Goal: Communication & Community: Participate in discussion

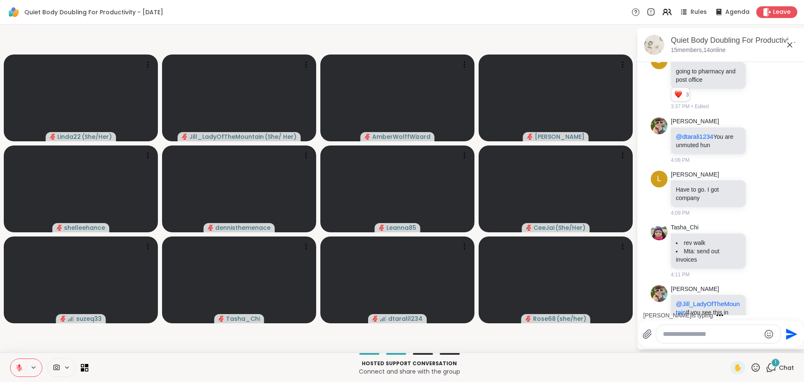
scroll to position [475, 0]
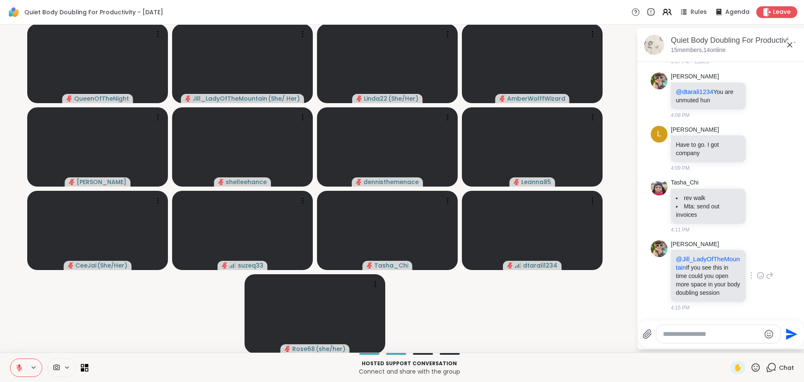
click at [757, 274] on icon at bounding box center [761, 275] width 8 height 8
click at [690, 264] on div "Select Reaction: Heart" at bounding box center [694, 262] width 8 height 8
click at [766, 276] on icon at bounding box center [770, 275] width 8 height 10
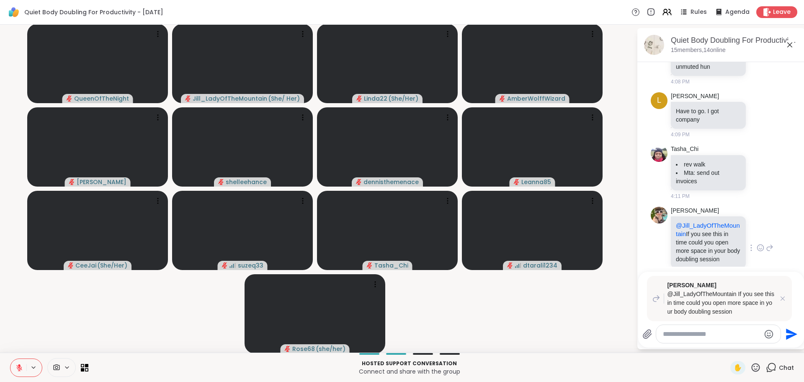
scroll to position [535, 0]
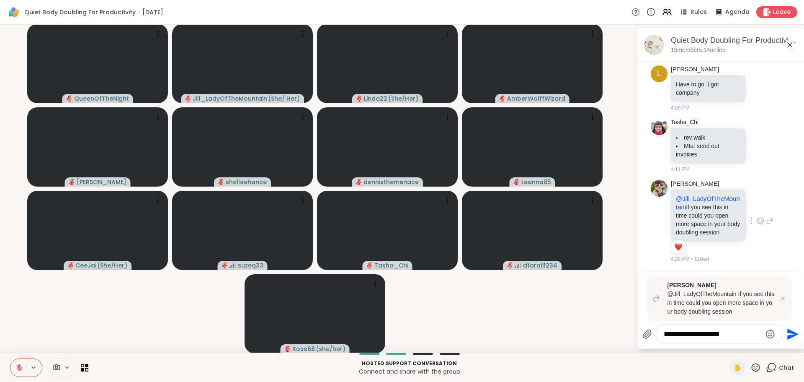
type textarea "**********"
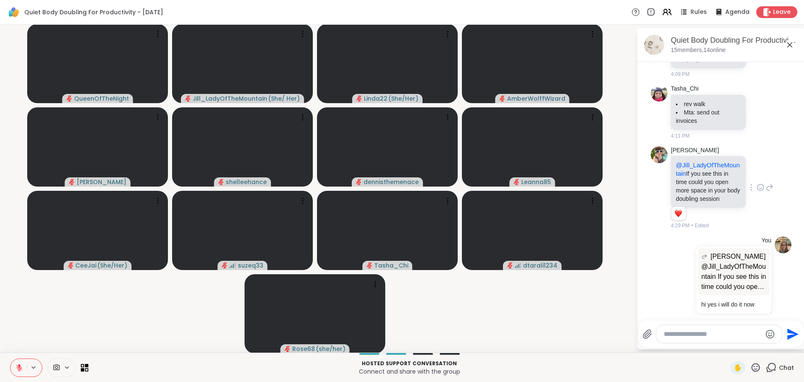
scroll to position [580, 0]
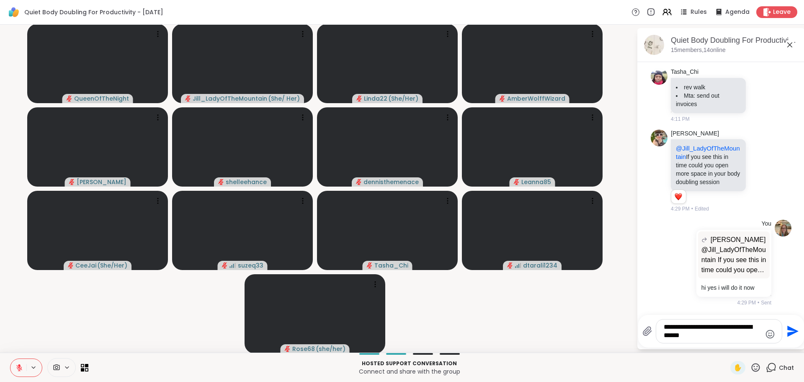
type textarea "**********"
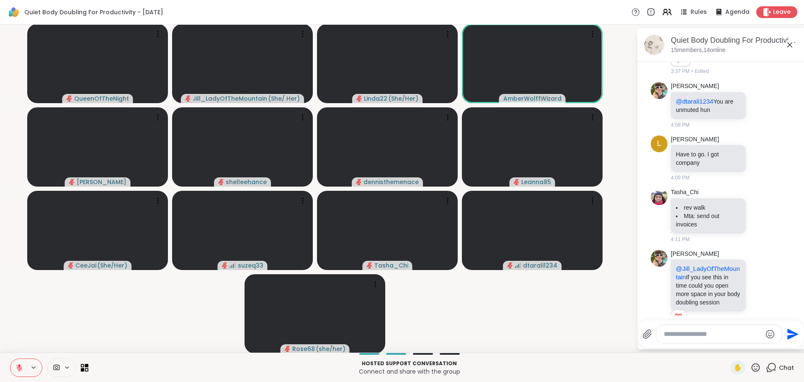
scroll to position [641, 0]
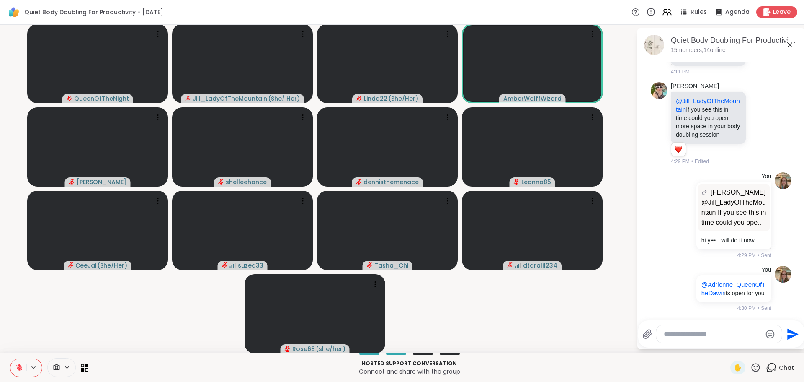
click at [673, 334] on textarea "Type your message" at bounding box center [713, 334] width 98 height 8
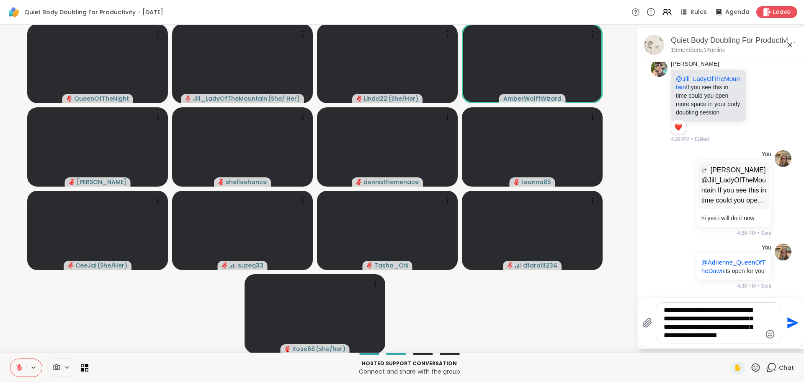
type textarea "**********"
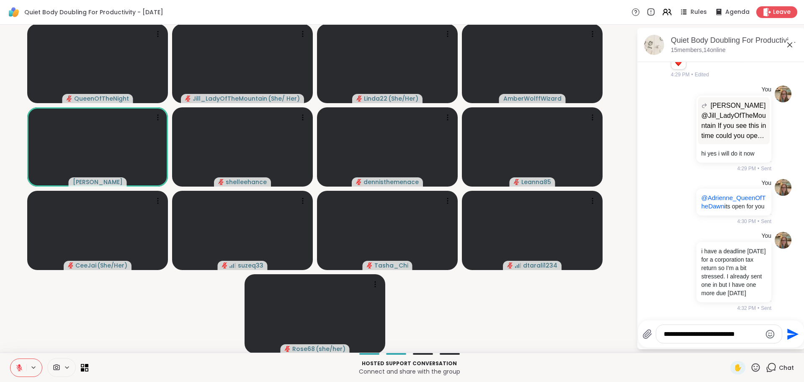
scroll to position [748, 0]
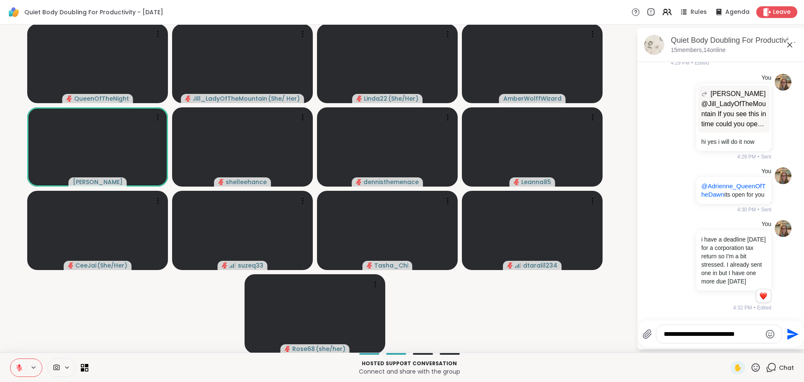
type textarea "**********"
click at [15, 368] on button at bounding box center [18, 367] width 16 height 18
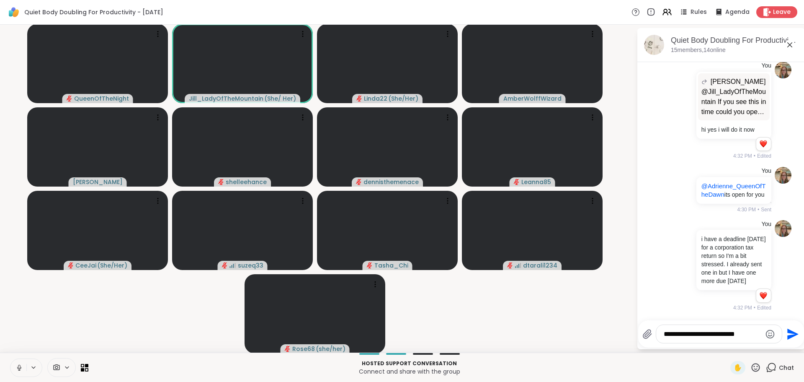
click at [748, 331] on textarea "**********" at bounding box center [713, 334] width 98 height 8
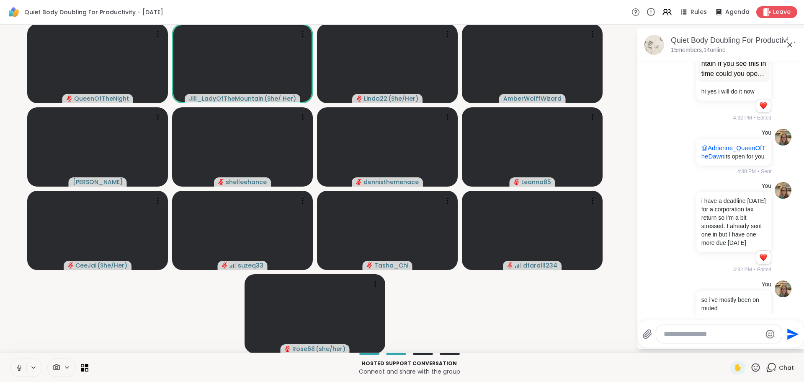
scroll to position [813, 0]
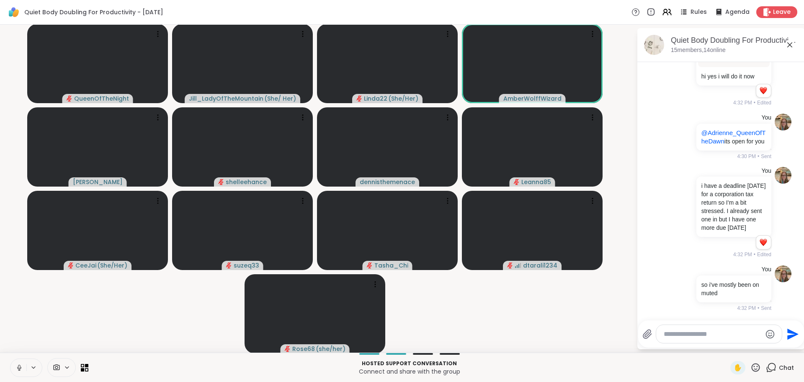
click at [669, 336] on textarea "Type your message" at bounding box center [713, 334] width 98 height 8
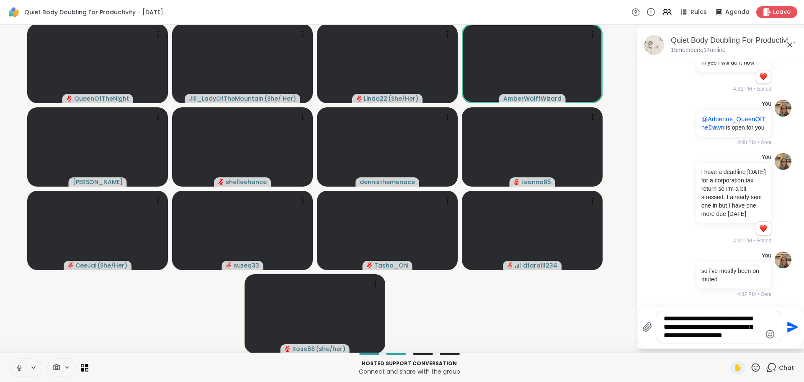
type textarea "**********"
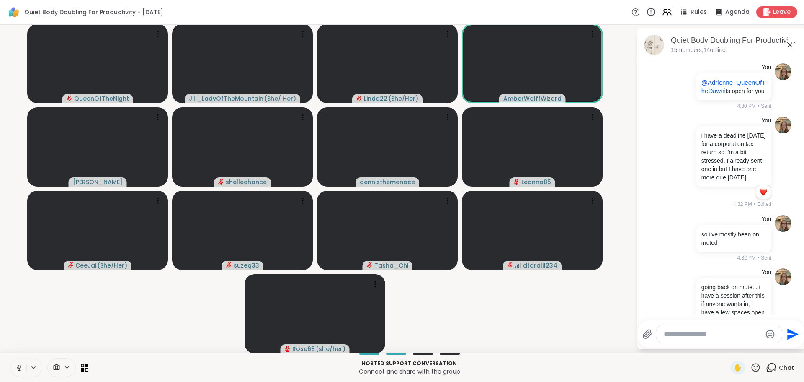
scroll to position [891, 0]
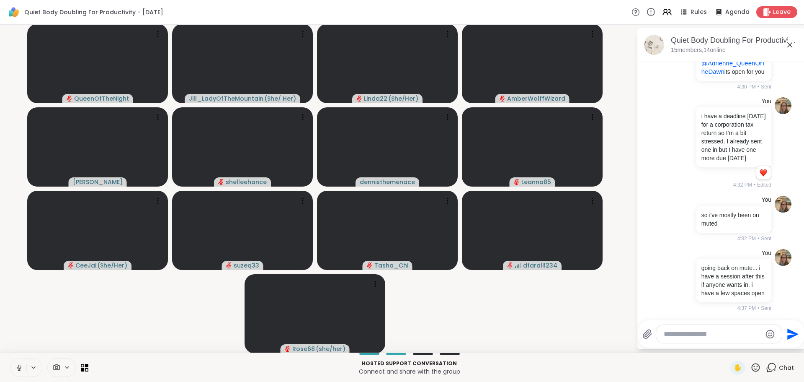
click at [15, 365] on button at bounding box center [18, 367] width 16 height 18
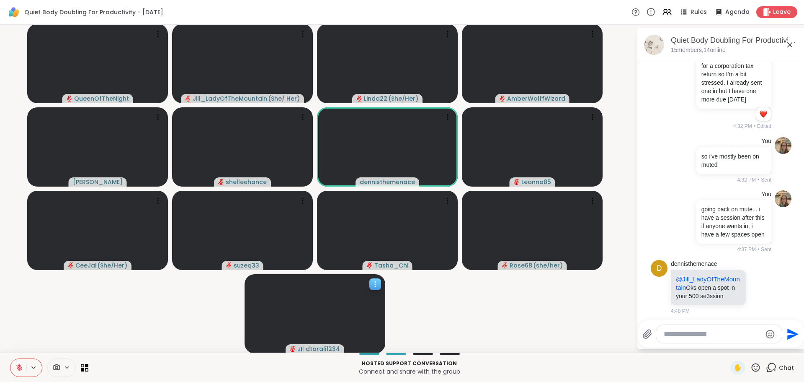
scroll to position [961, 0]
click at [766, 279] on icon at bounding box center [770, 283] width 8 height 10
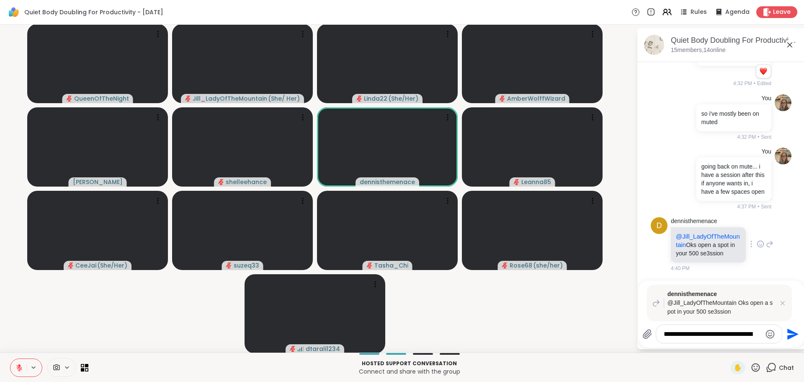
type textarea "**********"
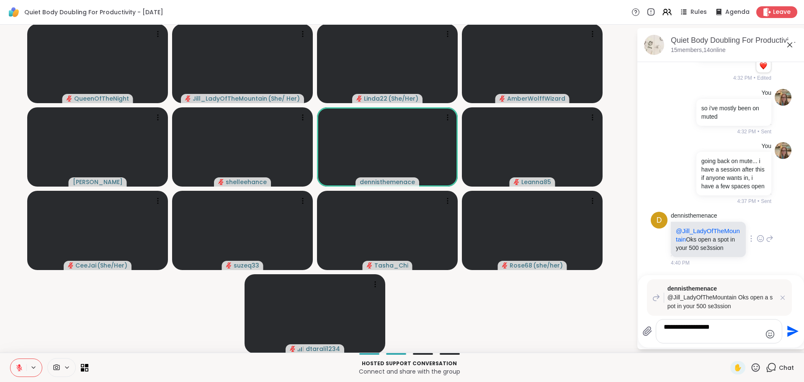
type textarea "**********"
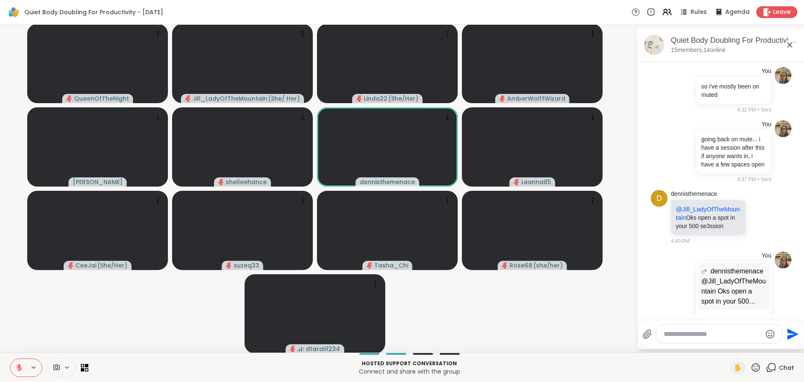
scroll to position [1107, 0]
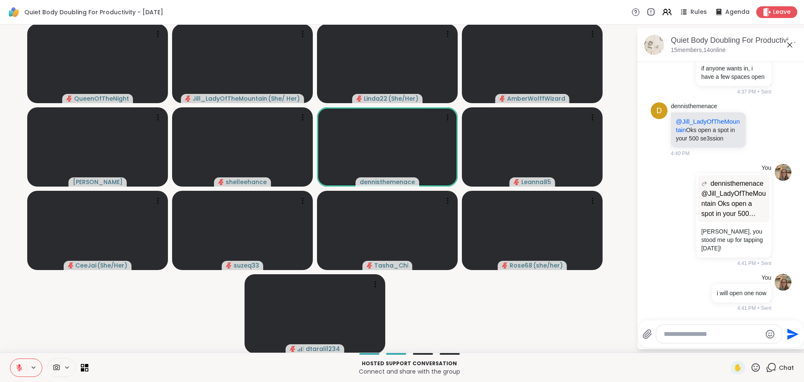
click at [724, 331] on textarea "Type your message" at bounding box center [713, 334] width 98 height 8
type textarea "**********"
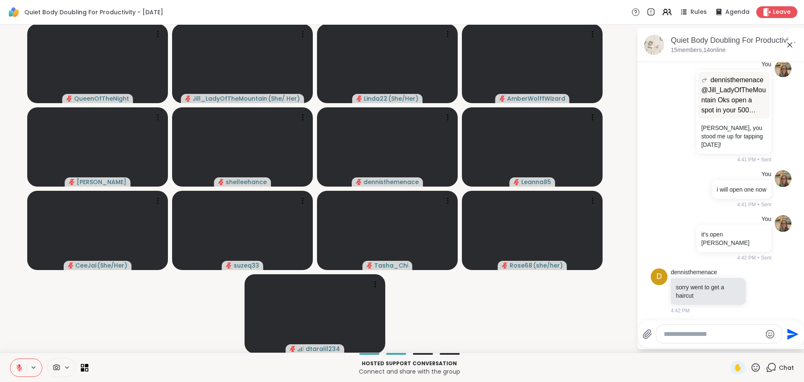
scroll to position [1205, 0]
click at [757, 291] on icon at bounding box center [761, 288] width 8 height 8
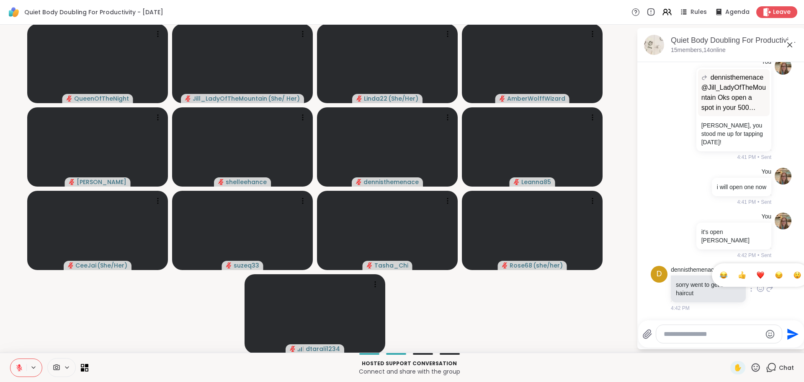
click at [752, 279] on button "Select Reaction: Heart" at bounding box center [760, 274] width 17 height 17
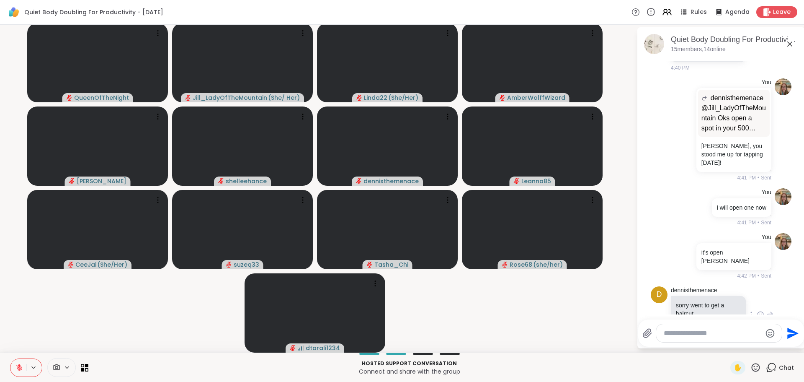
scroll to position [1217, 0]
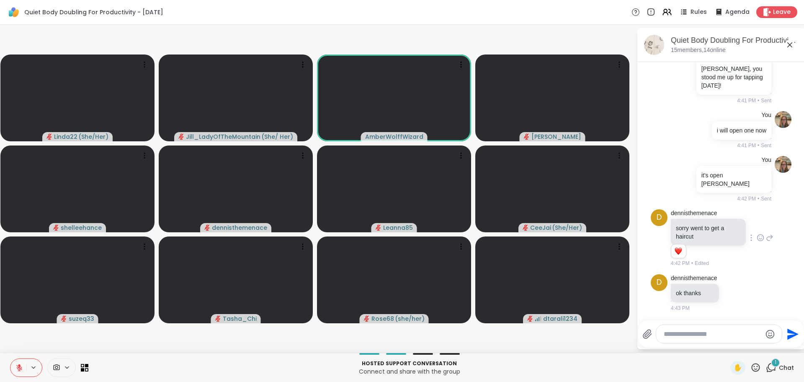
click at [19, 366] on icon at bounding box center [19, 364] width 3 height 3
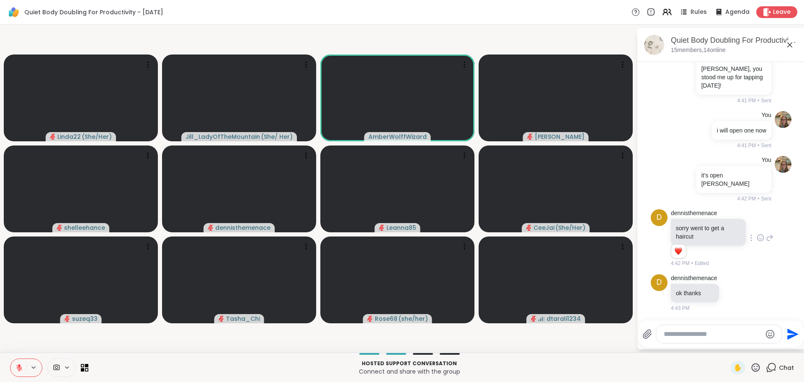
scroll to position [0, 0]
click at [17, 366] on icon at bounding box center [19, 367] width 8 height 8
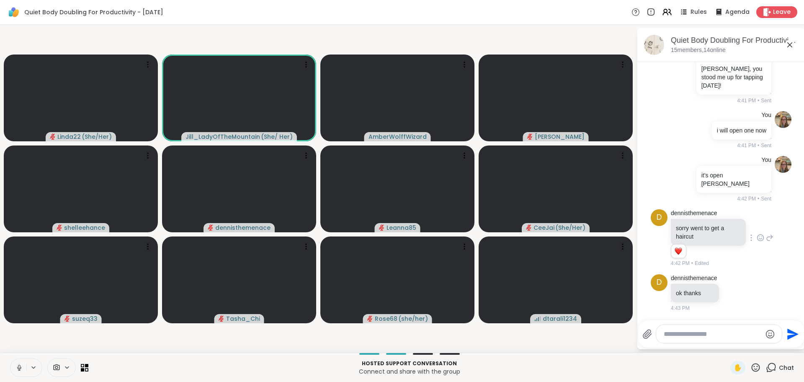
click at [18, 369] on icon at bounding box center [19, 367] width 8 height 8
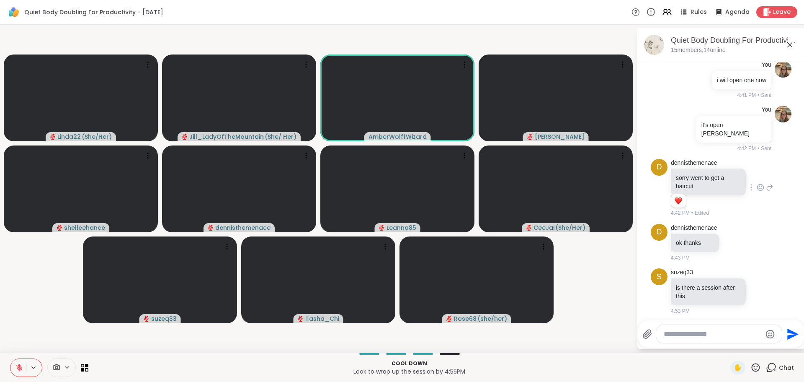
click at [18, 367] on icon at bounding box center [19, 367] width 8 height 8
click at [18, 366] on icon at bounding box center [19, 367] width 8 height 8
click at [20, 369] on icon at bounding box center [19, 367] width 8 height 8
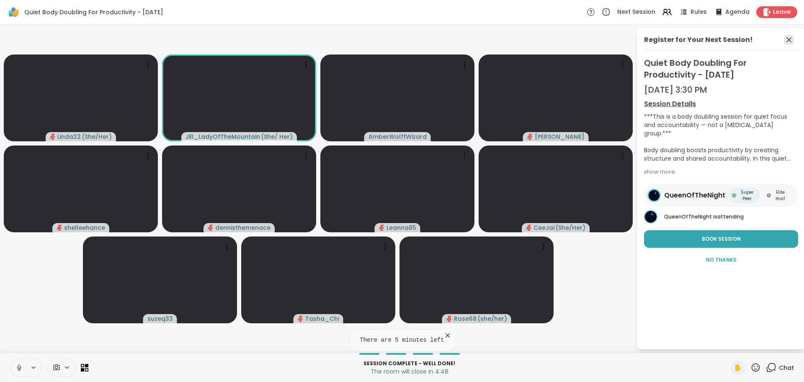
click at [788, 39] on icon at bounding box center [789, 40] width 10 height 10
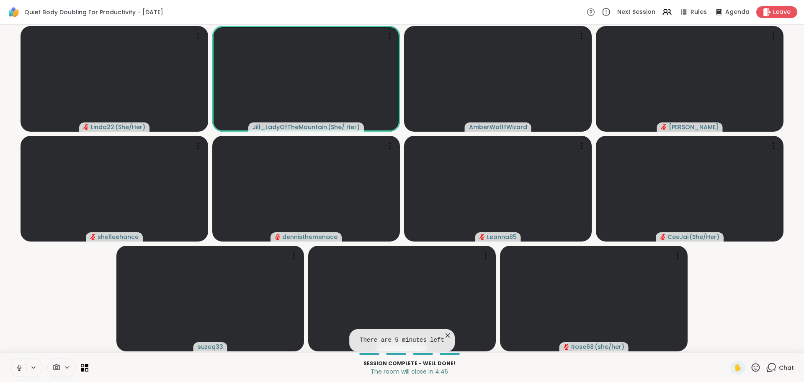
click at [768, 369] on icon at bounding box center [771, 367] width 10 height 10
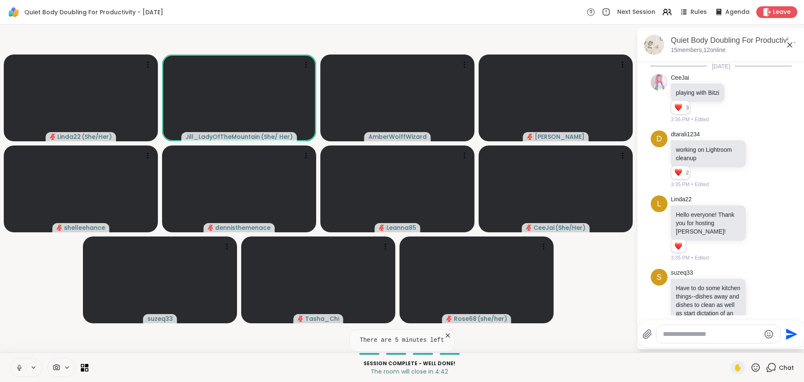
click at [666, 331] on textarea "Type your message" at bounding box center [712, 334] width 98 height 8
paste textarea "**********"
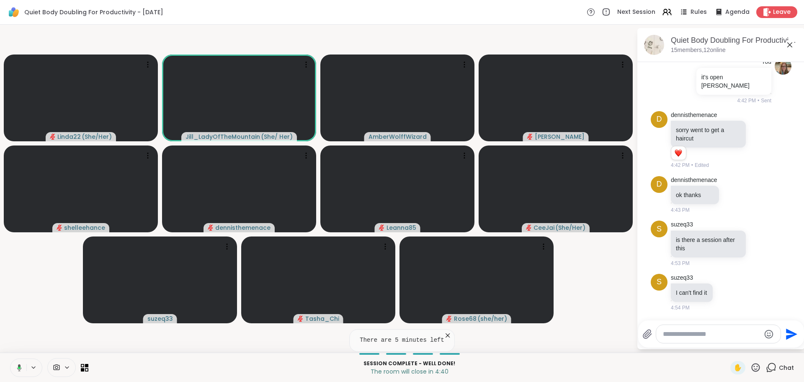
type textarea "**********"
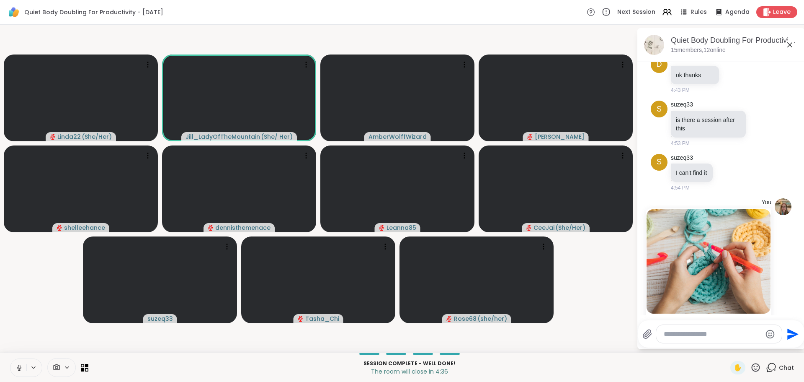
scroll to position [1566, 0]
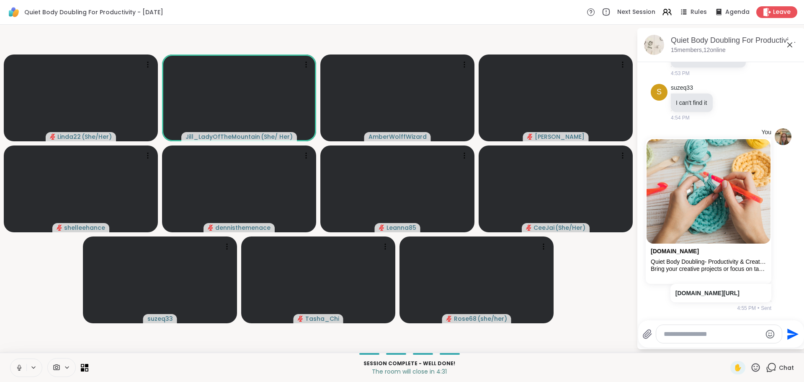
click at [18, 366] on icon at bounding box center [19, 367] width 4 height 3
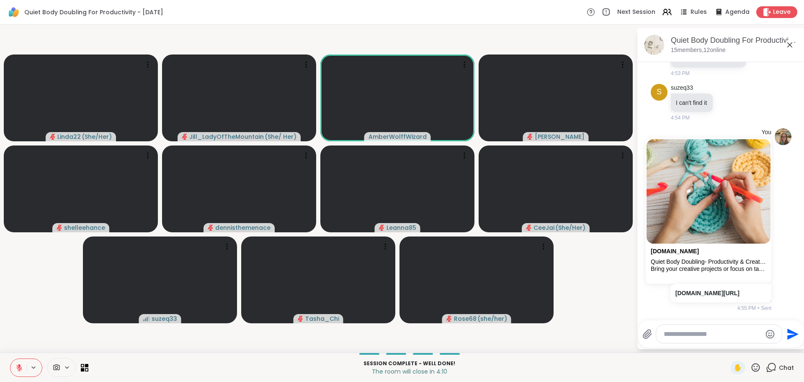
click at [680, 333] on textarea "Type your message" at bounding box center [713, 334] width 98 height 8
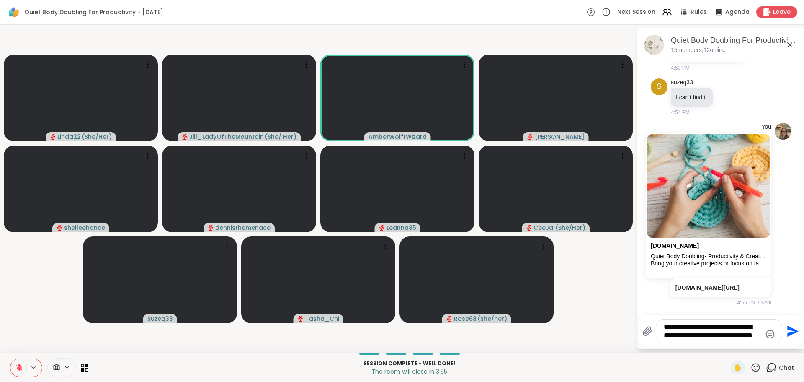
type textarea "**********"
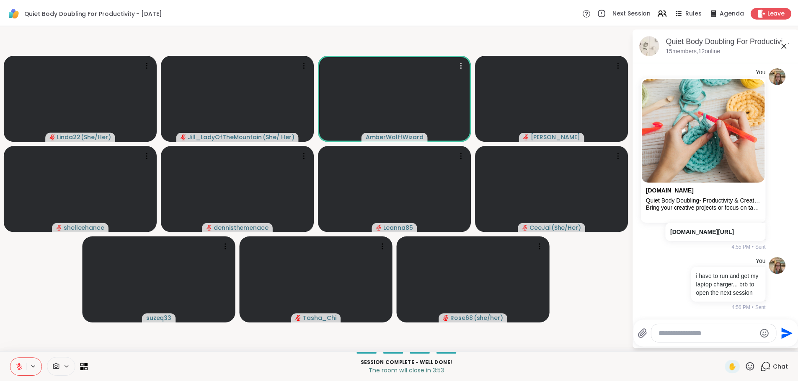
scroll to position [1635, 0]
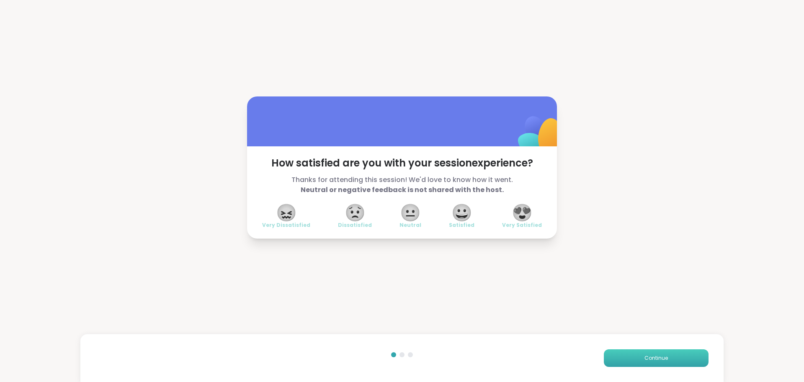
click at [623, 357] on button "Continue" at bounding box center [656, 358] width 105 height 18
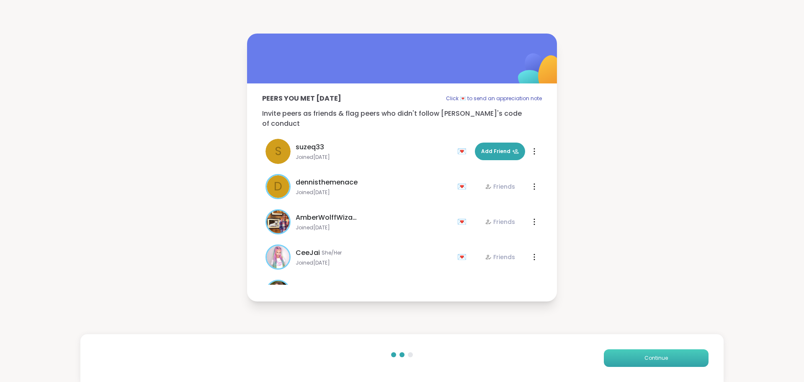
click at [623, 360] on button "Continue" at bounding box center [656, 358] width 105 height 18
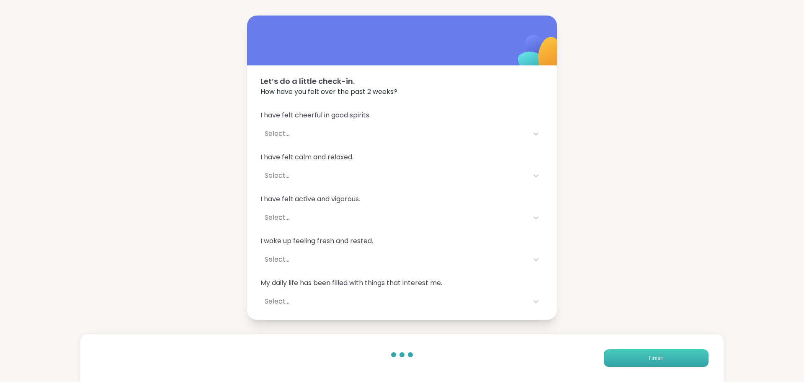
click at [623, 360] on button "Finish" at bounding box center [656, 358] width 105 height 18
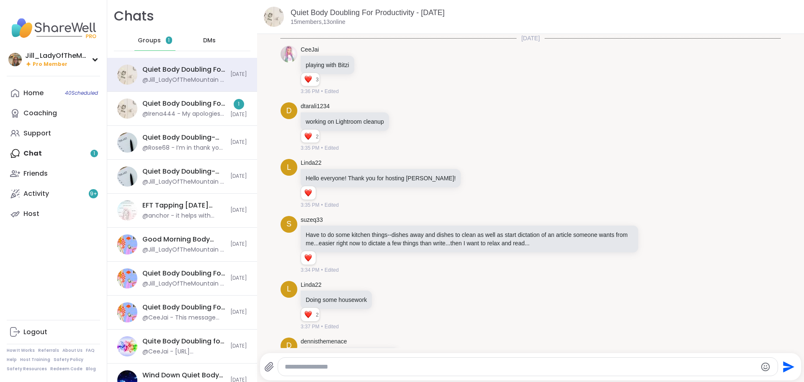
click at [204, 115] on div "@Irena444 - My apologies - a call came in that I had to take, so exited early. …" at bounding box center [183, 114] width 83 height 8
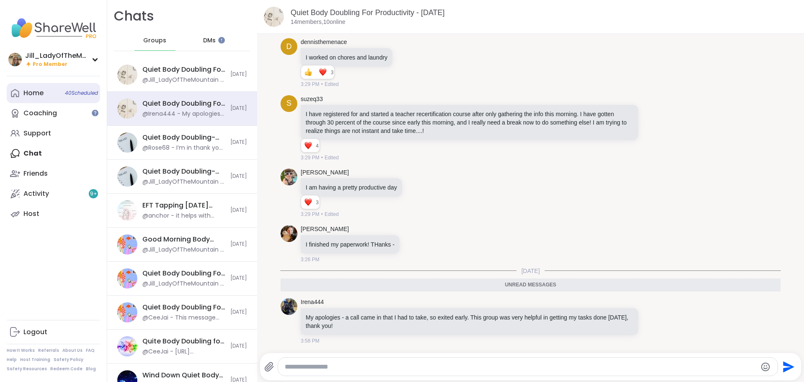
click at [68, 96] on span "40 Scheduled" at bounding box center [81, 93] width 33 height 7
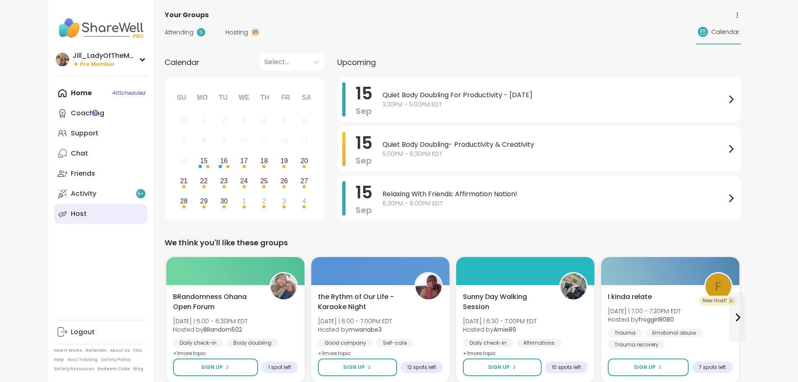
click at [72, 215] on link "Host" at bounding box center [100, 214] width 93 height 20
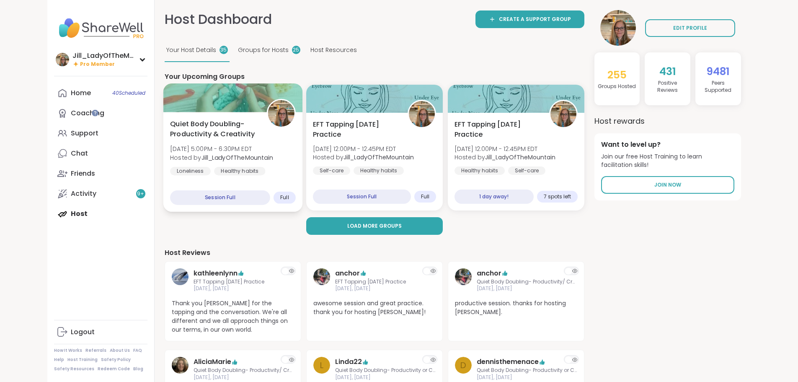
click at [217, 128] on span "Quiet Body Doubling- Productivity & Creativity" at bounding box center [213, 129] width 87 height 21
click at [60, 93] on link "Home 40 Scheduled" at bounding box center [100, 93] width 93 height 20
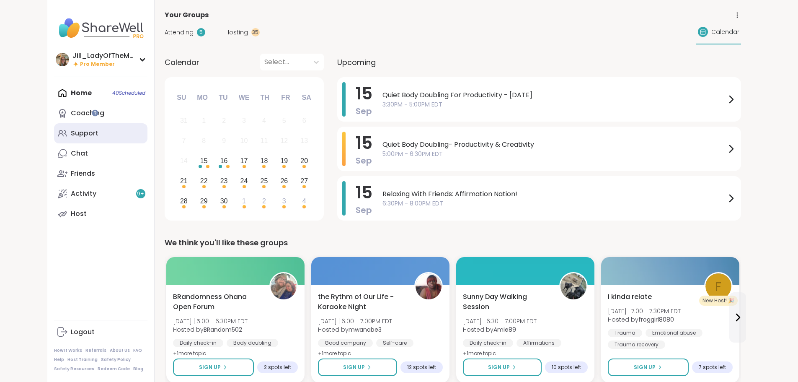
click at [71, 139] on link "Support" at bounding box center [100, 133] width 93 height 20
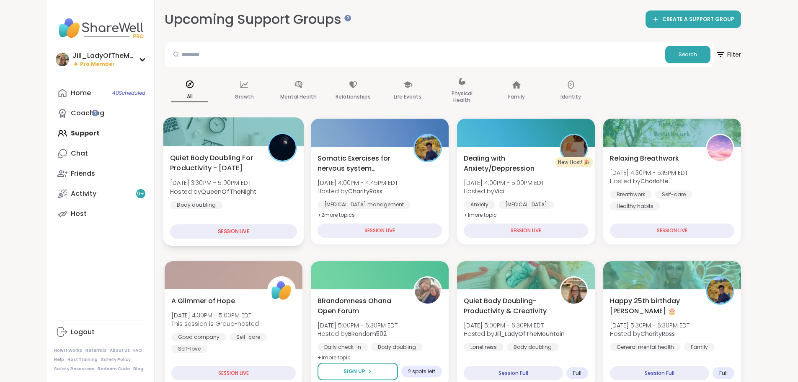
click at [208, 173] on span "Quiet Body Doubling For Productivity - Monday" at bounding box center [214, 162] width 88 height 21
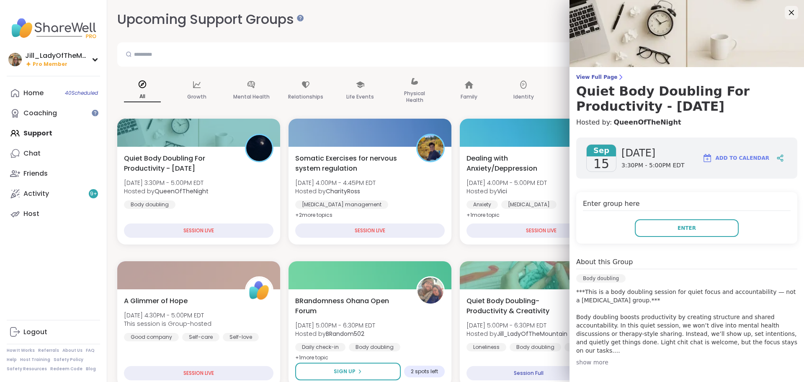
click at [724, 149] on button "Add to Calendar" at bounding box center [736, 158] width 75 height 20
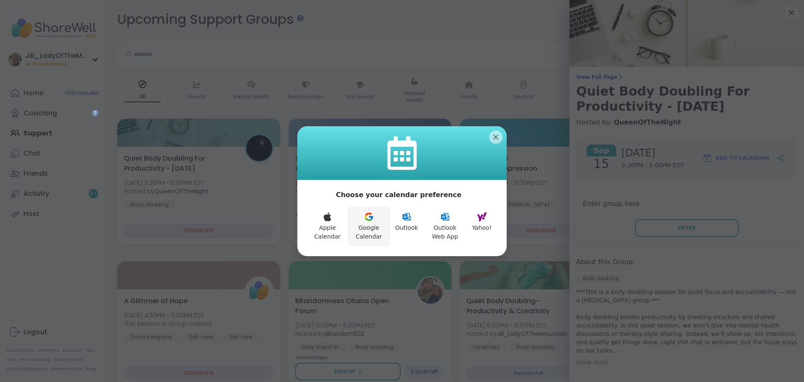
click at [369, 221] on icon at bounding box center [369, 216] width 10 height 10
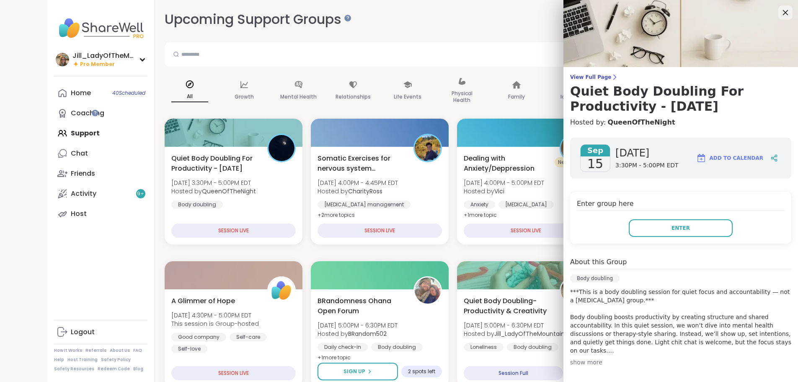
click at [780, 18] on icon at bounding box center [785, 12] width 10 height 10
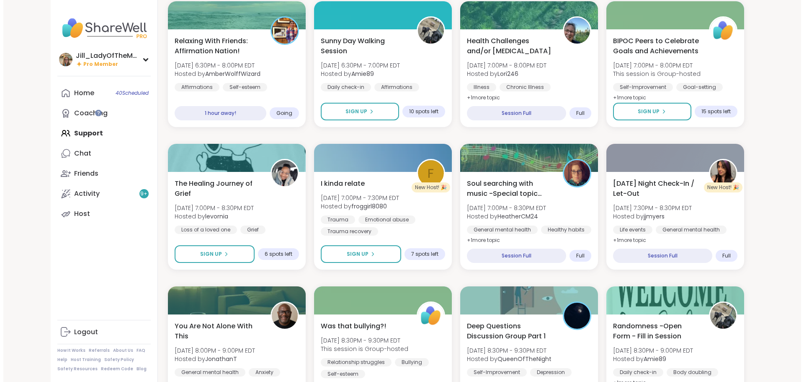
scroll to position [670, 0]
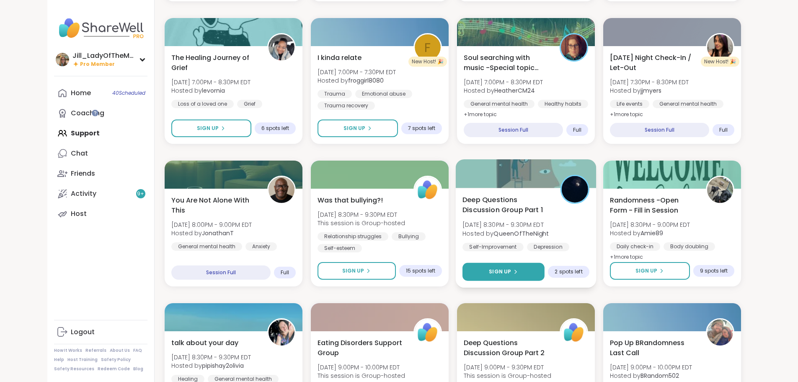
click at [534, 269] on button "Sign Up" at bounding box center [503, 272] width 82 height 18
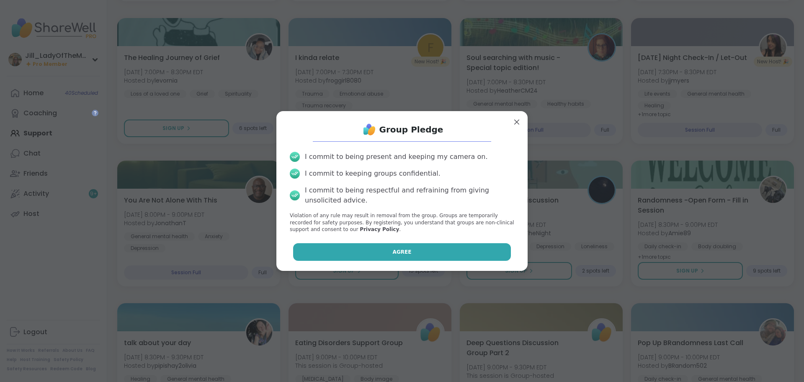
click at [413, 250] on button "Agree" at bounding box center [402, 252] width 218 height 18
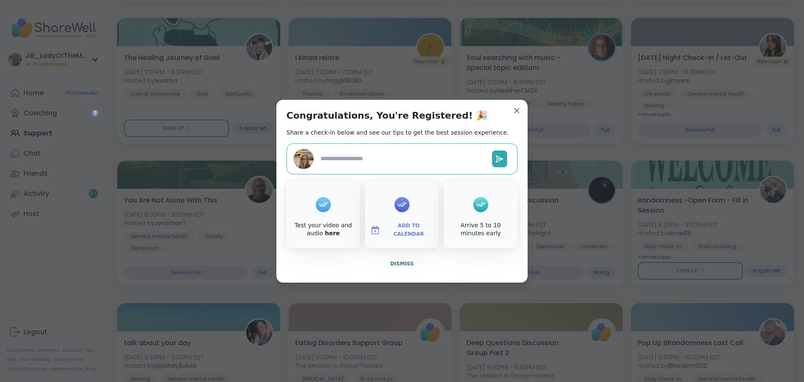
click at [389, 229] on span "Add to Calendar" at bounding box center [409, 230] width 50 height 16
click at [397, 159] on button "Google Calendar" at bounding box center [402, 153] width 64 height 18
type textarea "*"
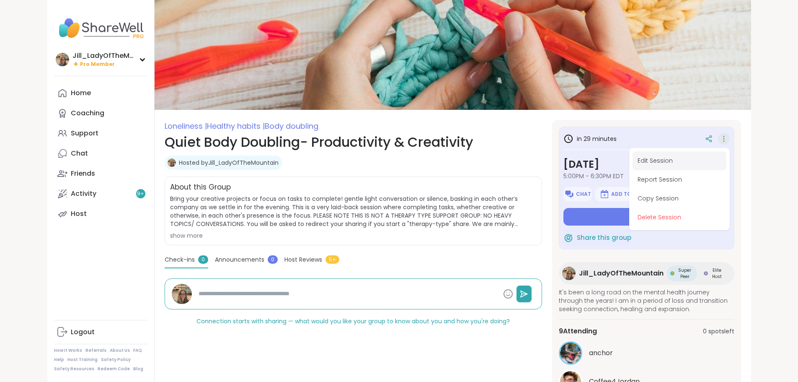
click at [699, 160] on button "Edit Session" at bounding box center [679, 160] width 94 height 19
type textarea "*"
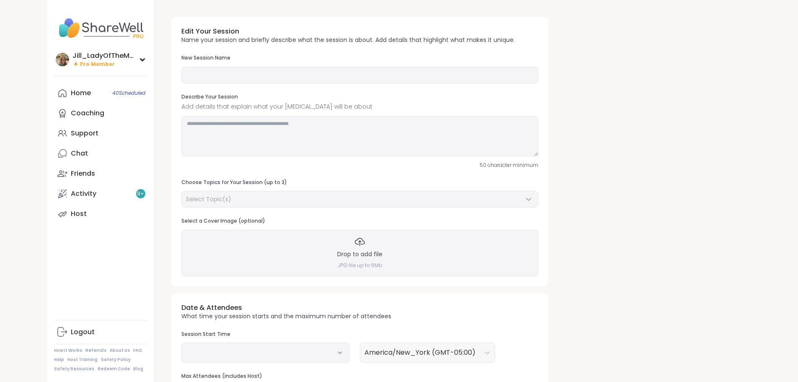
scroll to position [111, 0]
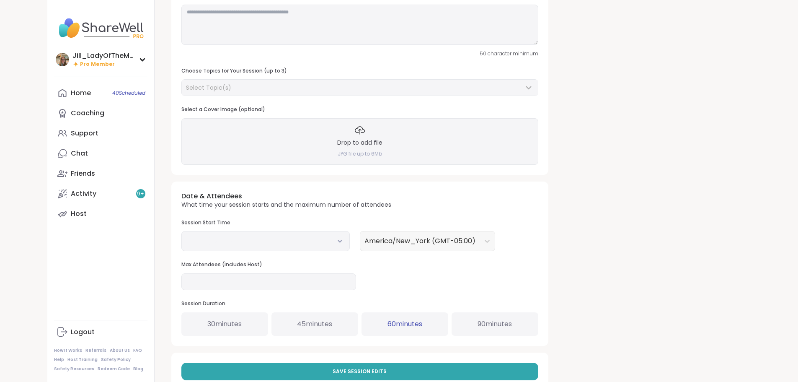
type input "**********"
type textarea "**********"
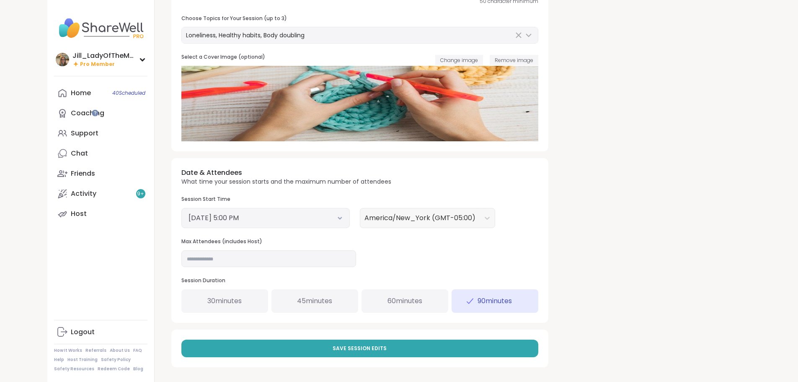
scroll to position [164, 0]
click at [210, 260] on input "**" at bounding box center [268, 258] width 175 height 17
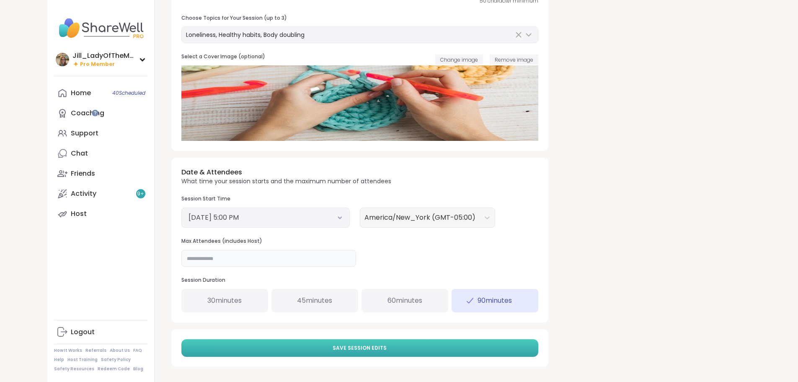
type input "**"
click at [333, 345] on span "Save Session Edits" at bounding box center [360, 348] width 54 height 8
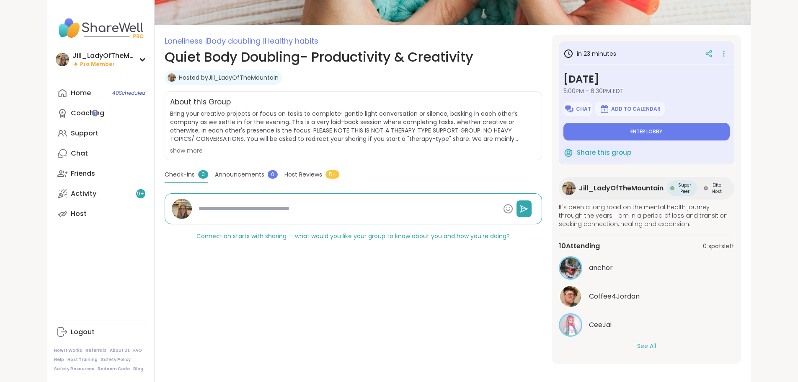
scroll to position [88, 0]
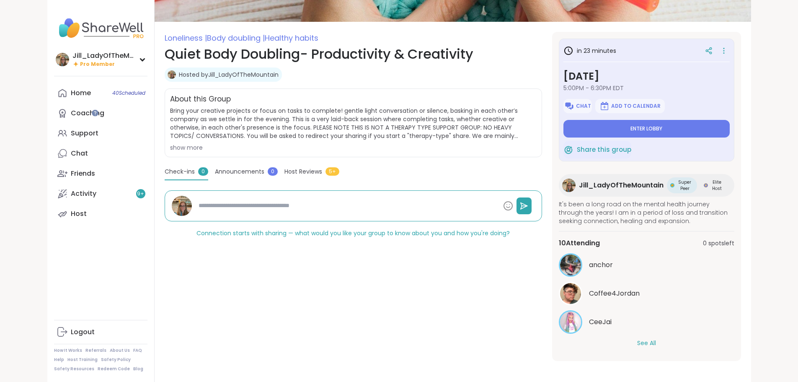
click at [656, 339] on button "See All" at bounding box center [646, 342] width 19 height 9
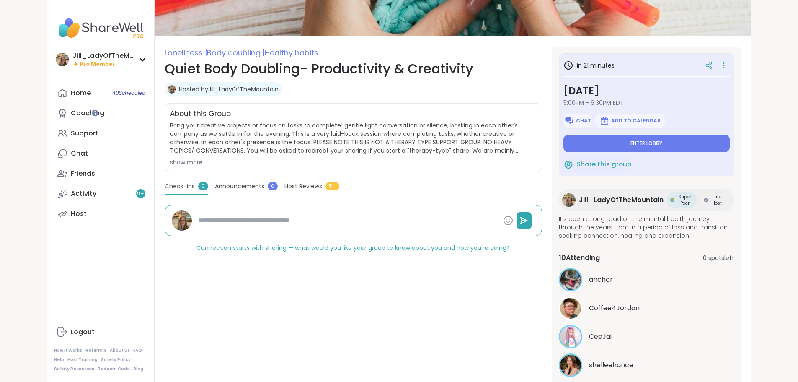
scroll to position [0, 0]
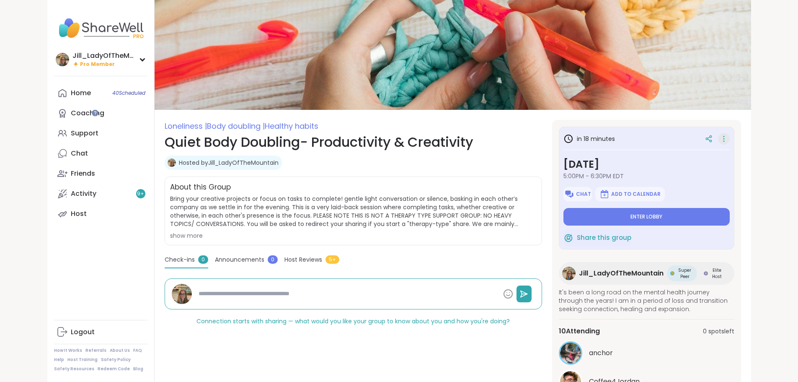
click at [728, 136] on icon at bounding box center [723, 139] width 8 height 12
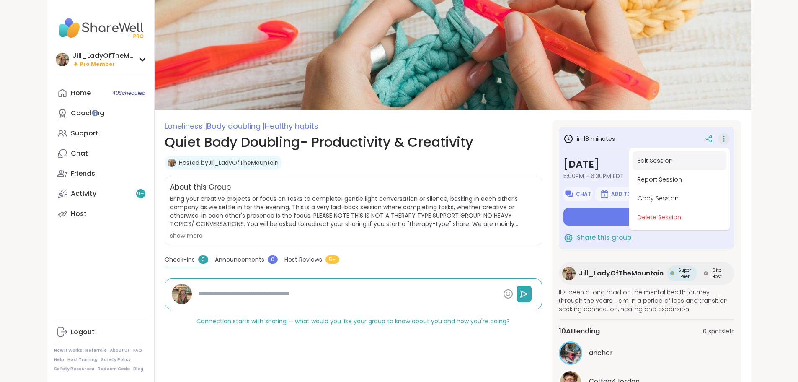
click at [693, 162] on button "Edit Session" at bounding box center [679, 160] width 94 height 19
type textarea "*"
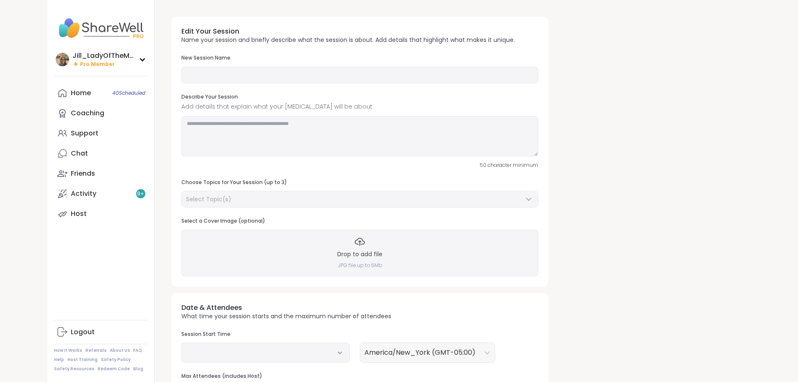
type input "**********"
type textarea "**********"
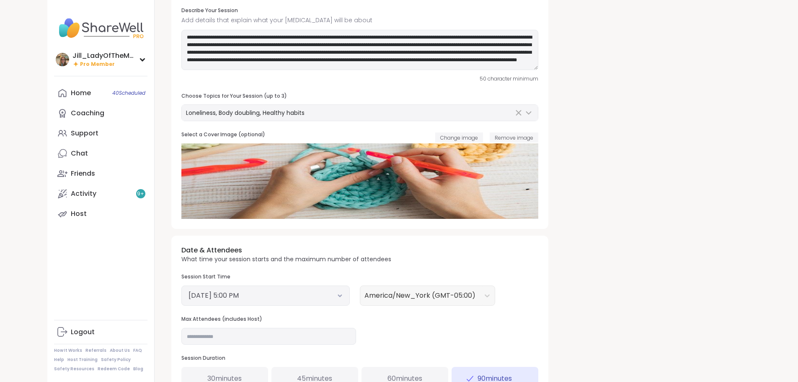
scroll to position [164, 0]
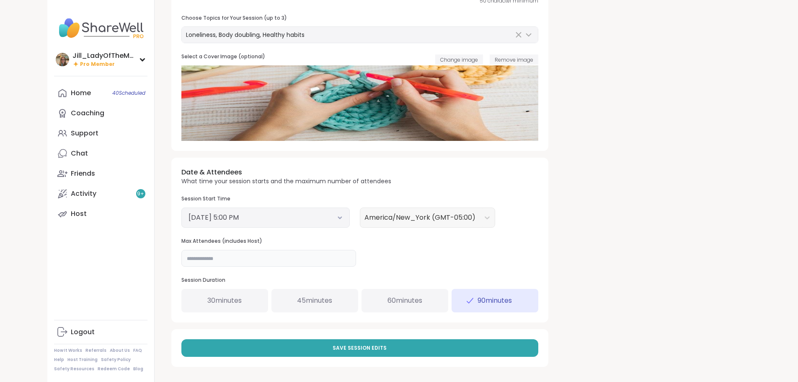
click at [204, 258] on input "**" at bounding box center [268, 258] width 175 height 17
type input "**"
click at [284, 351] on button "Save Session Edits" at bounding box center [359, 348] width 357 height 18
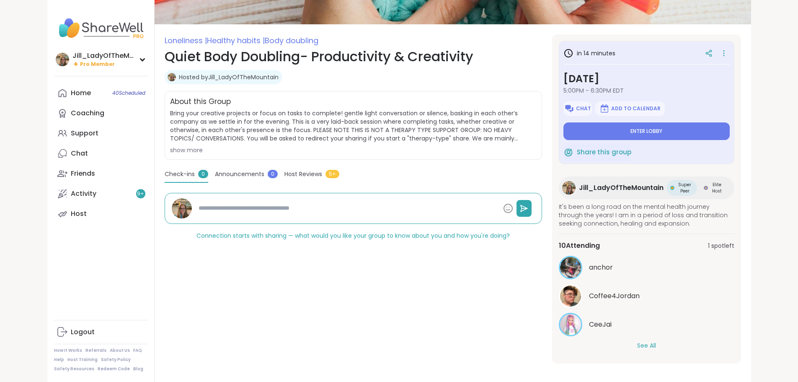
scroll to position [88, 0]
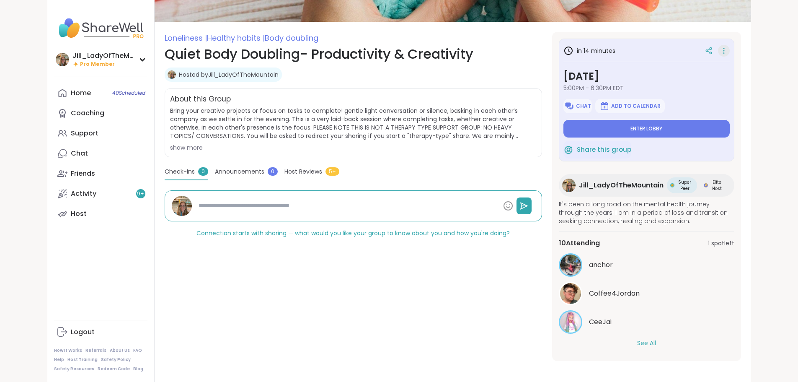
click at [728, 49] on icon at bounding box center [723, 51] width 8 height 12
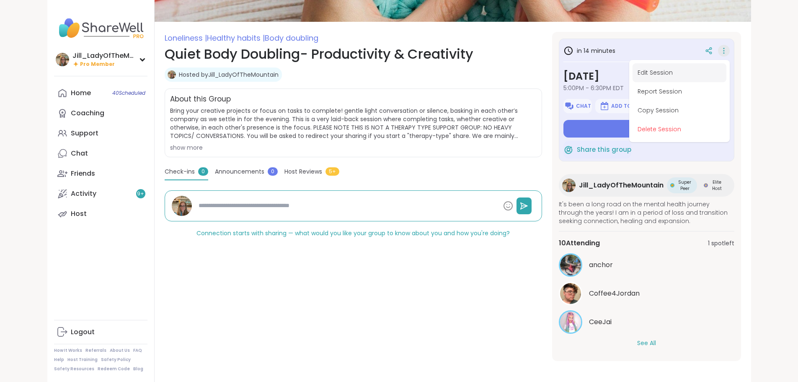
click at [714, 67] on button "Edit Session" at bounding box center [679, 72] width 94 height 19
type textarea "*"
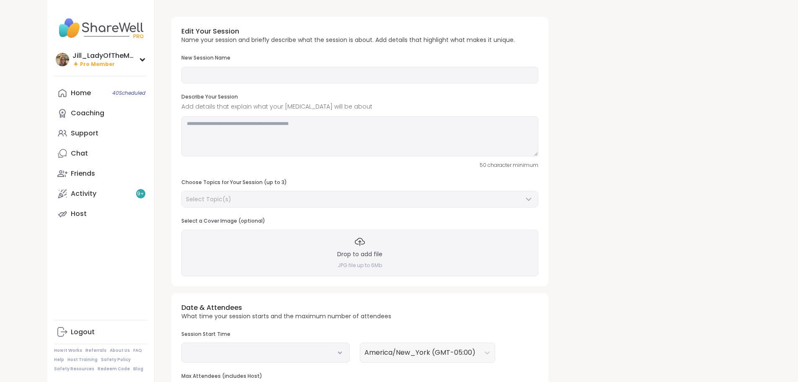
type input "**********"
type textarea "**********"
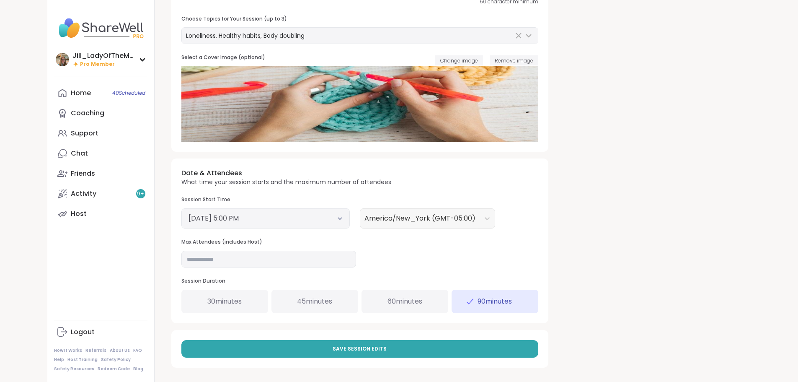
scroll to position [164, 0]
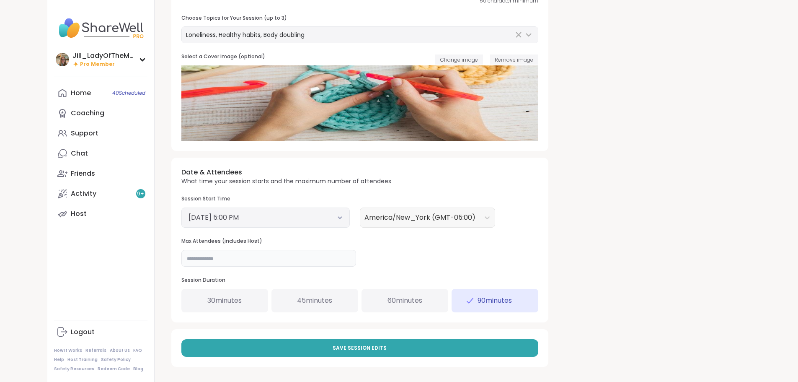
click at [181, 253] on input "**" at bounding box center [268, 258] width 175 height 17
type input "**"
click at [333, 351] on span "Save Session Edits" at bounding box center [360, 348] width 54 height 8
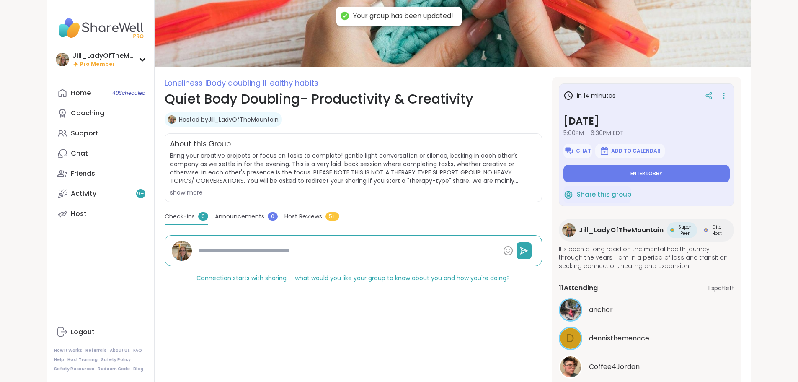
scroll to position [88, 0]
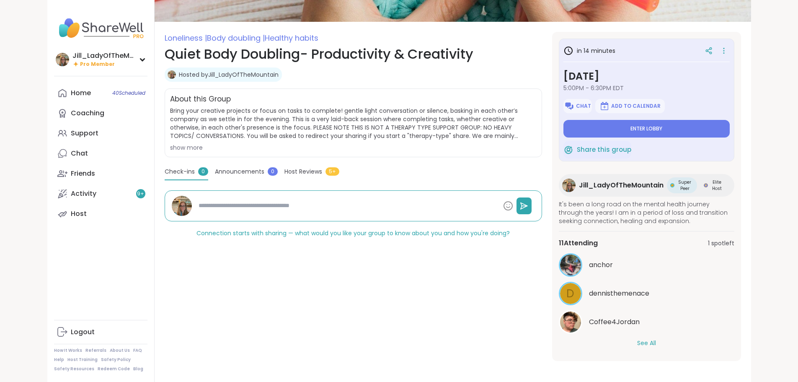
click at [656, 339] on button "See All" at bounding box center [646, 342] width 19 height 9
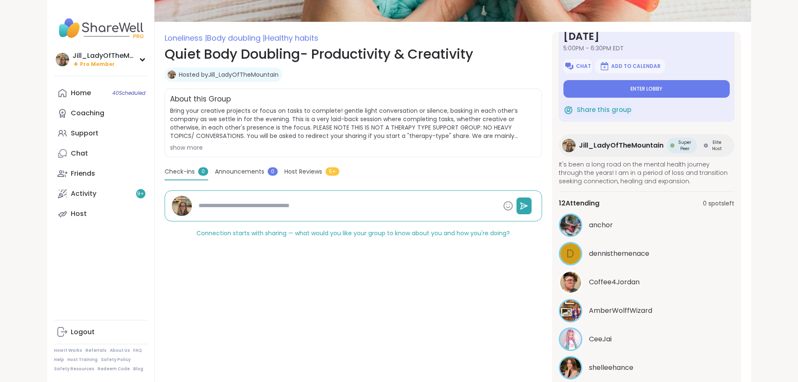
scroll to position [11, 0]
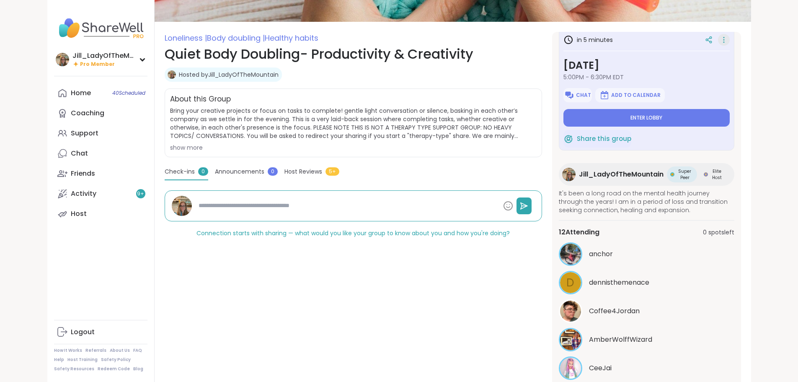
click at [728, 38] on icon at bounding box center [723, 40] width 8 height 12
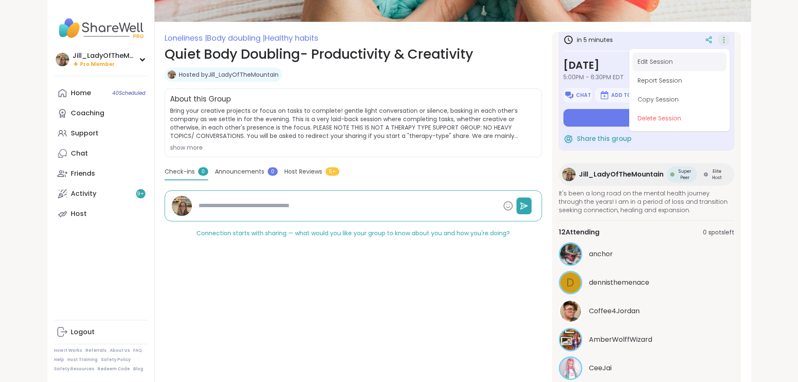
click at [712, 63] on button "Edit Session" at bounding box center [679, 61] width 94 height 19
type textarea "*"
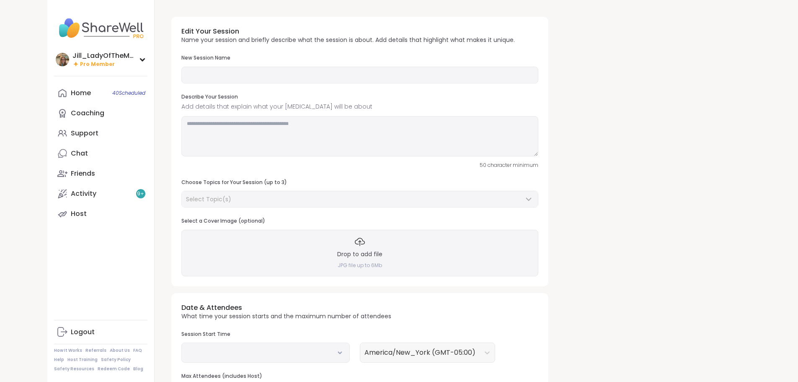
type input "**********"
type textarea "**********"
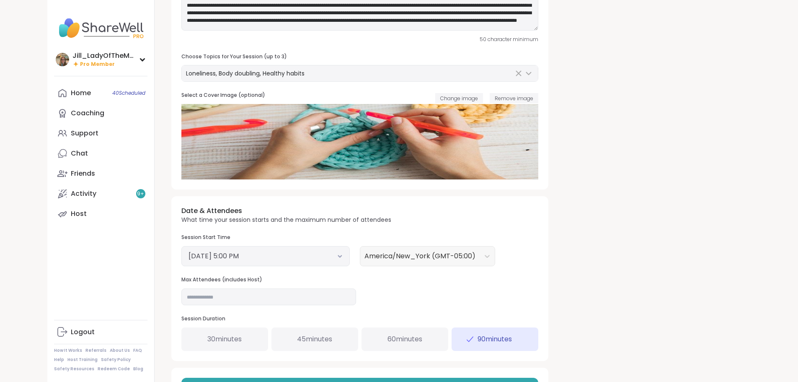
scroll to position [164, 0]
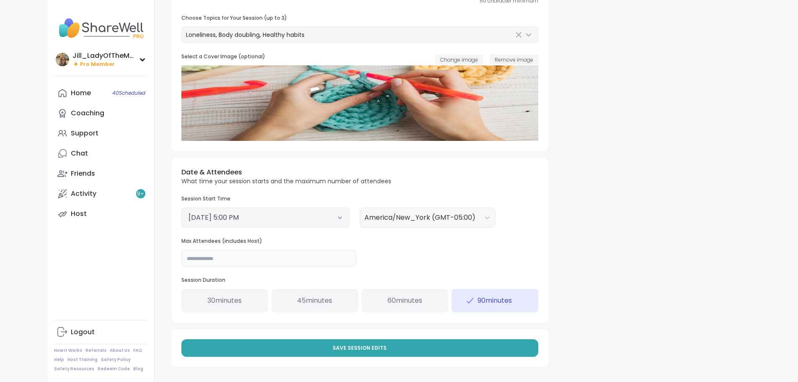
click at [185, 257] on input "**" at bounding box center [268, 258] width 175 height 17
type input "**"
click at [333, 348] on span "Save Session Edits" at bounding box center [360, 348] width 54 height 8
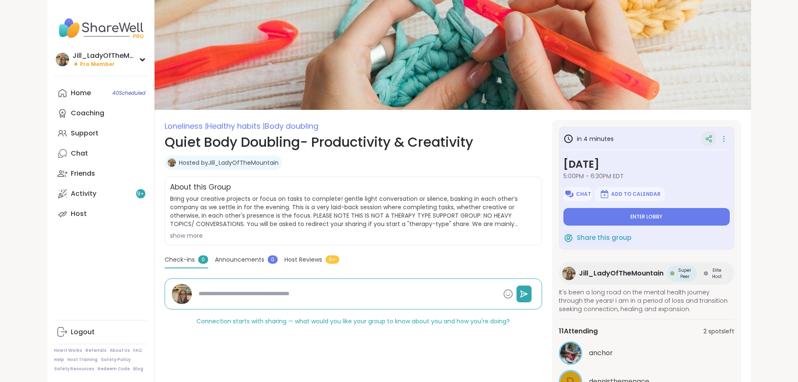
click at [716, 138] on div at bounding box center [708, 138] width 15 height 15
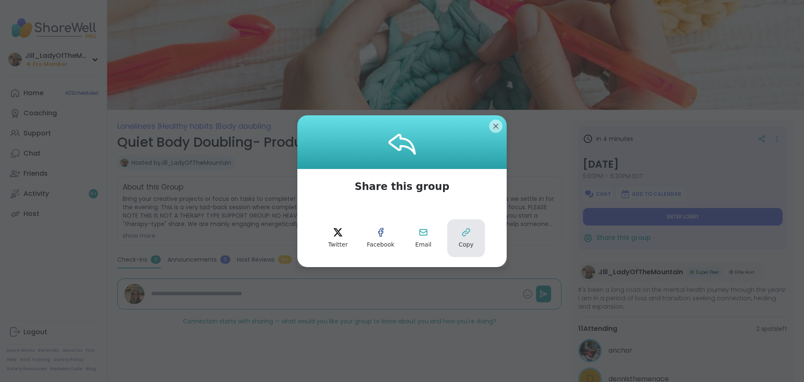
click at [462, 237] on button "Copy" at bounding box center [466, 238] width 38 height 38
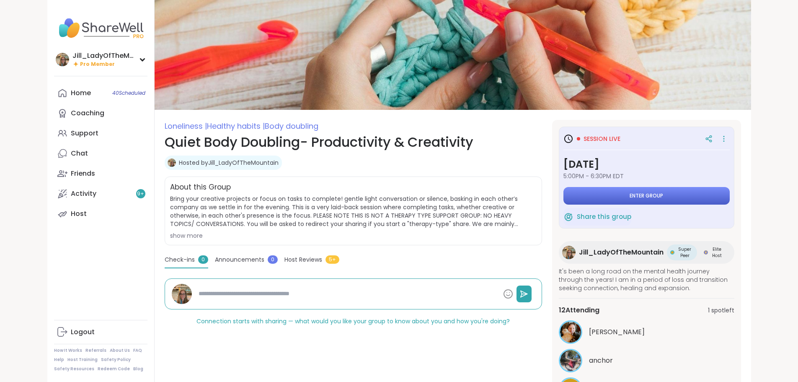
click at [618, 190] on button "Enter group" at bounding box center [646, 196] width 166 height 18
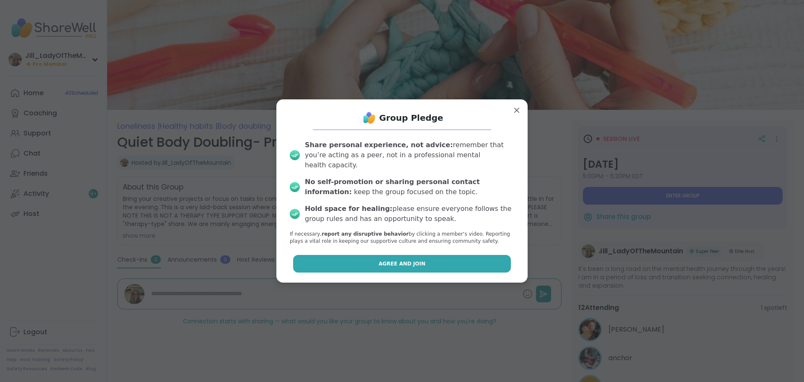
click at [417, 261] on button "Agree and Join" at bounding box center [402, 264] width 218 height 18
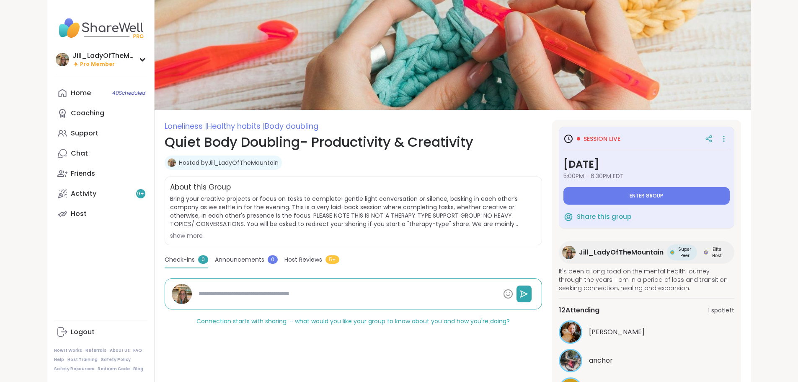
type textarea "*"
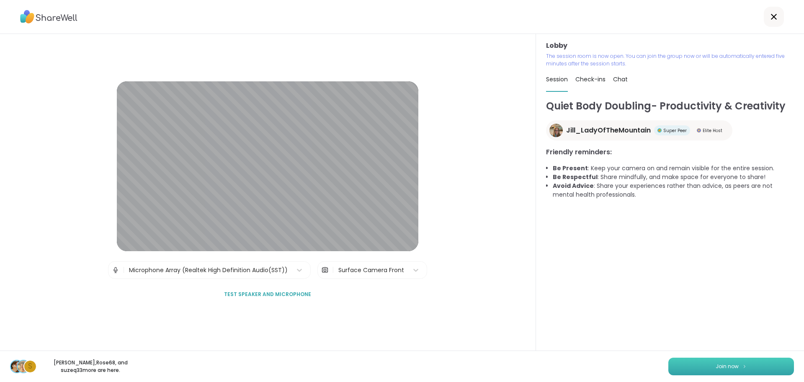
click at [704, 365] on button "Join now" at bounding box center [731, 366] width 126 height 18
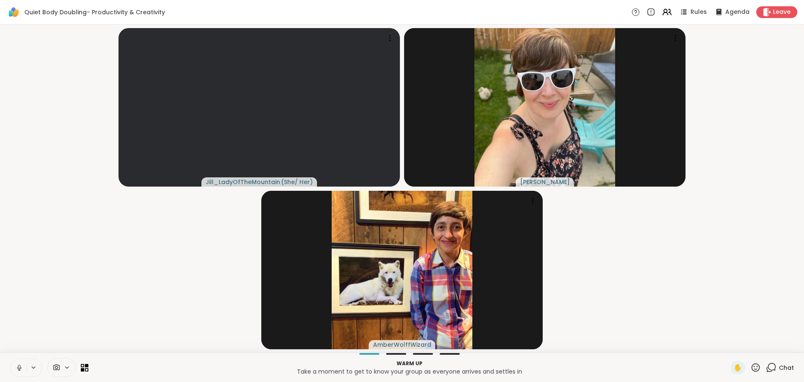
click at [766, 367] on icon at bounding box center [771, 367] width 10 height 10
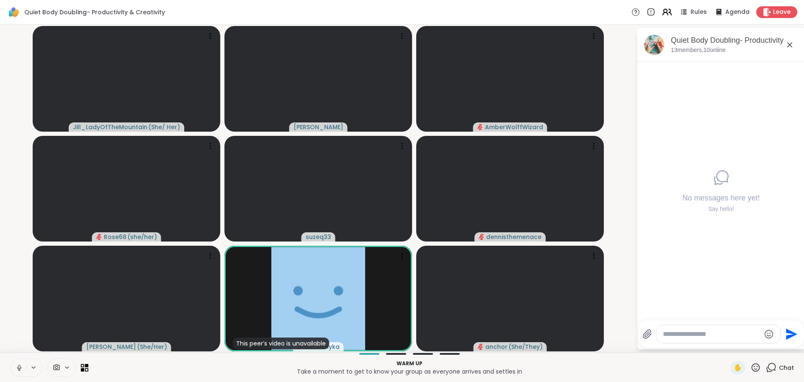
click at [669, 12] on icon at bounding box center [670, 12] width 3 height 6
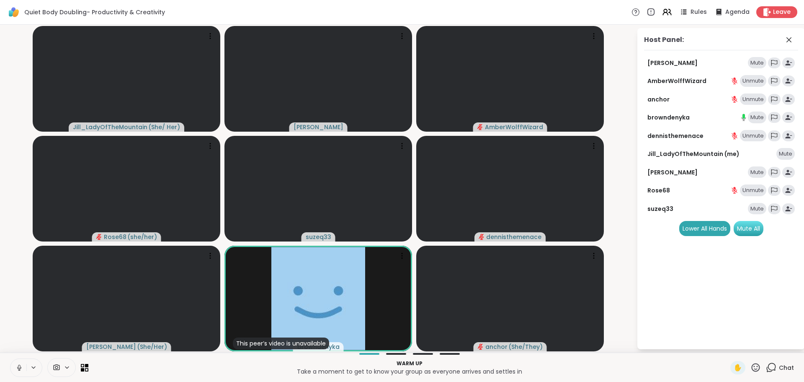
click at [740, 223] on div "Mute All" at bounding box center [749, 228] width 30 height 15
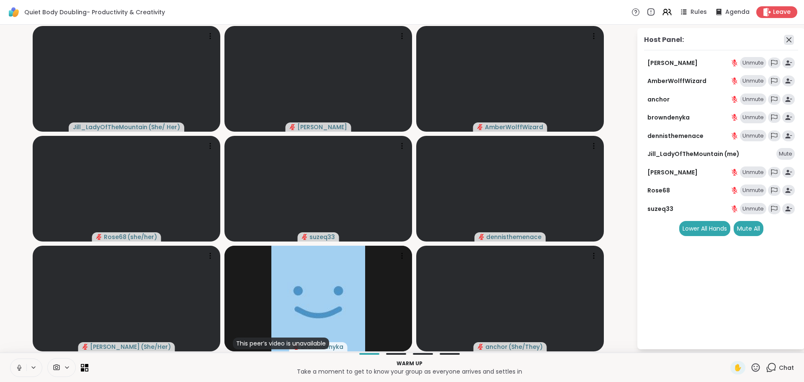
click at [789, 38] on icon at bounding box center [789, 40] width 10 height 10
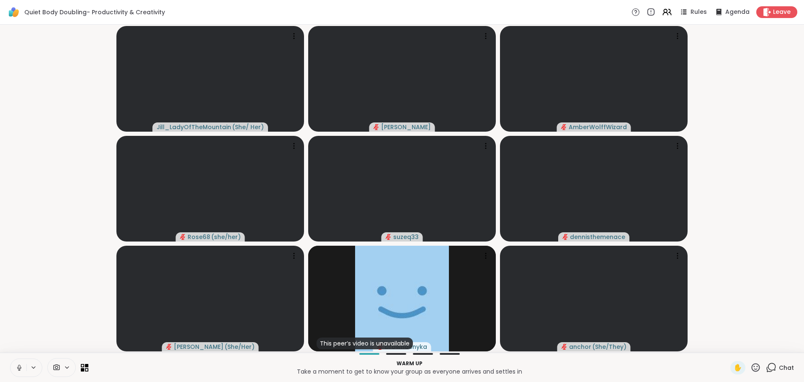
click at [768, 369] on icon at bounding box center [771, 367] width 10 height 10
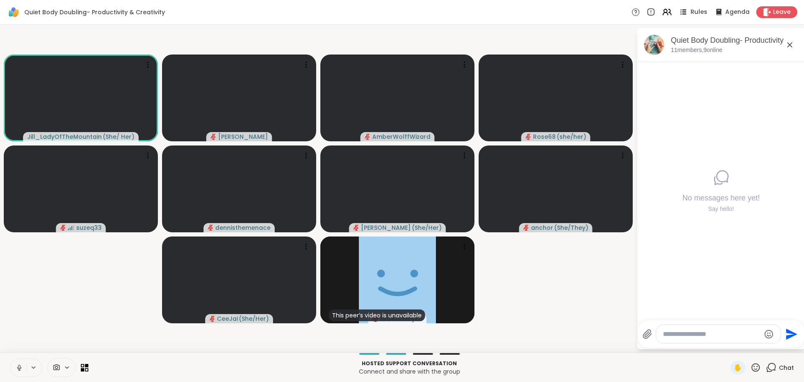
click at [678, 9] on icon at bounding box center [683, 12] width 10 height 10
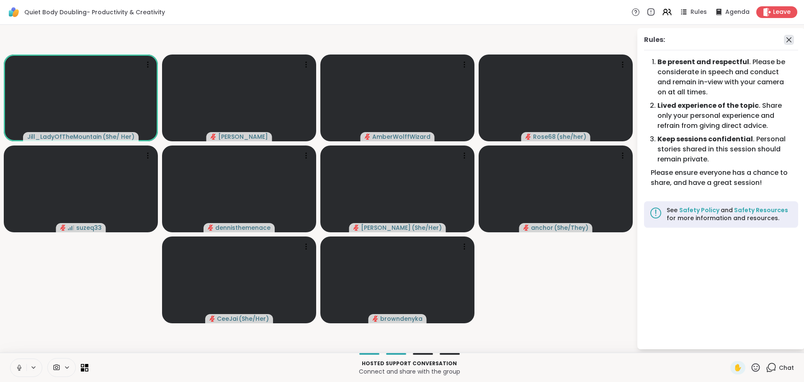
click at [788, 42] on icon at bounding box center [789, 40] width 10 height 10
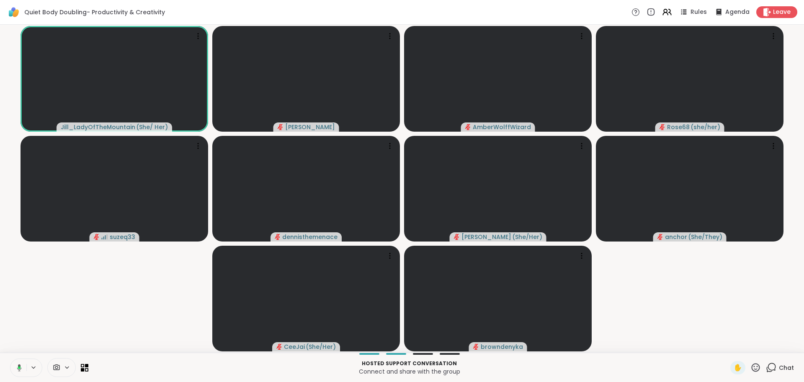
click at [766, 367] on icon at bounding box center [771, 367] width 10 height 10
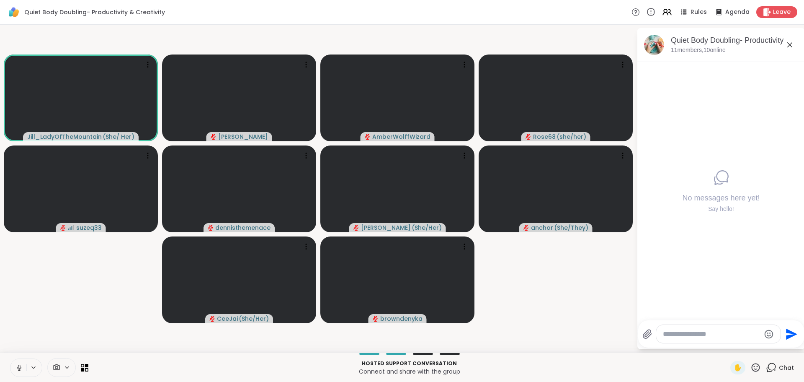
click at [699, 333] on textarea "Type your message" at bounding box center [712, 334] width 98 height 8
click at [691, 336] on textarea "Type your message" at bounding box center [712, 334] width 98 height 8
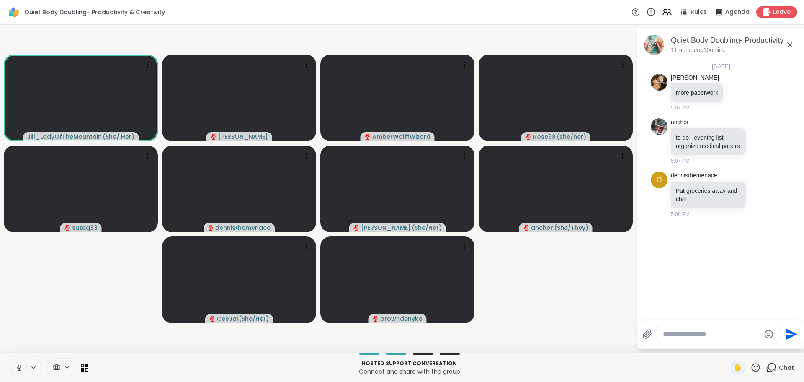
click at [18, 368] on icon at bounding box center [19, 367] width 8 height 8
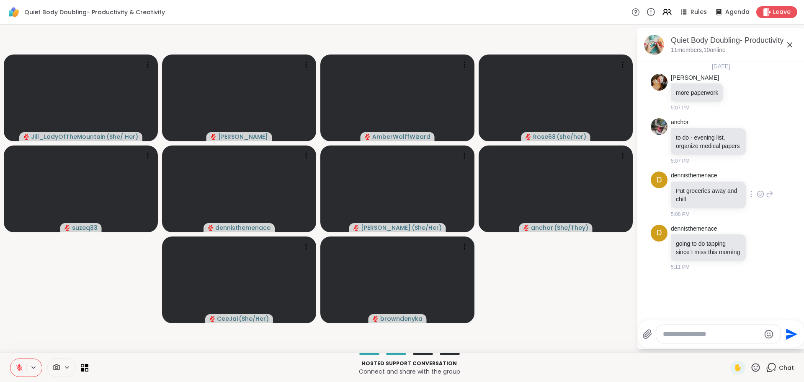
click at [759, 198] on icon at bounding box center [761, 194] width 8 height 8
click at [756, 189] on button "Select Reaction: Heart" at bounding box center [760, 180] width 17 height 17
click at [757, 263] on icon at bounding box center [761, 259] width 8 height 8
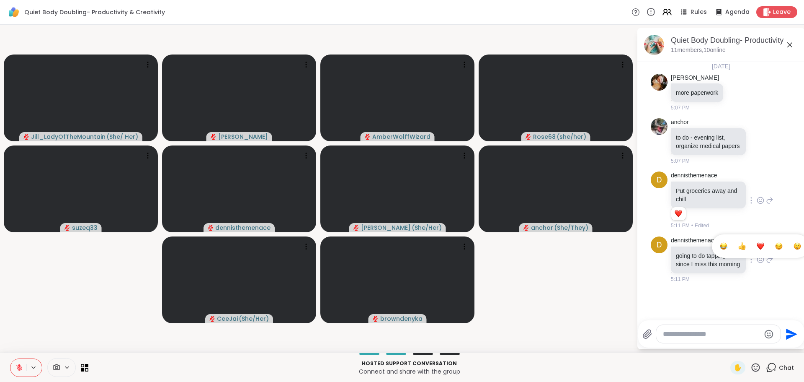
click at [757, 250] on div "Select Reaction: Heart" at bounding box center [761, 246] width 8 height 8
click at [757, 145] on icon at bounding box center [761, 141] width 8 height 8
click at [757, 129] on div "Select Reaction: Heart" at bounding box center [761, 128] width 8 height 8
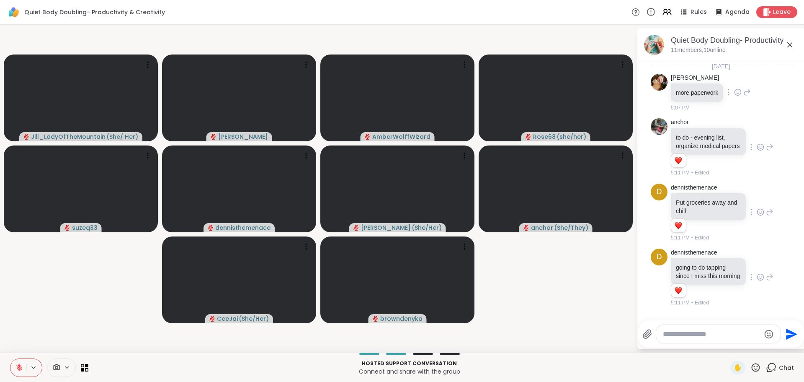
click at [737, 91] on icon at bounding box center [738, 92] width 8 height 8
click at [735, 75] on div "Select Reaction: Heart" at bounding box center [738, 79] width 8 height 8
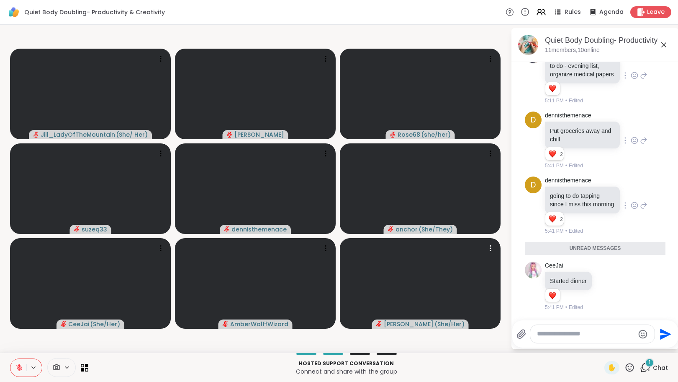
scroll to position [80, 0]
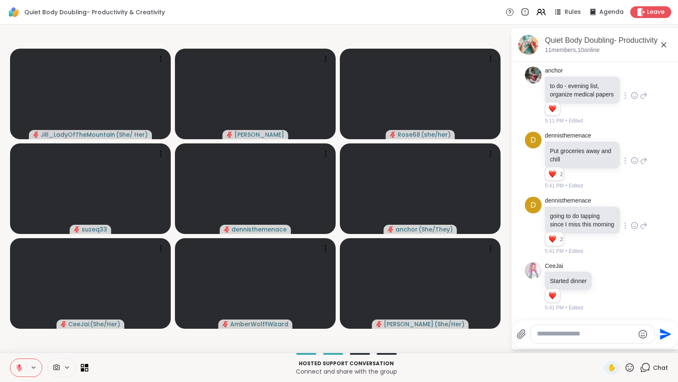
click at [560, 335] on textarea "Type your message" at bounding box center [586, 333] width 98 height 9
type textarea "*"
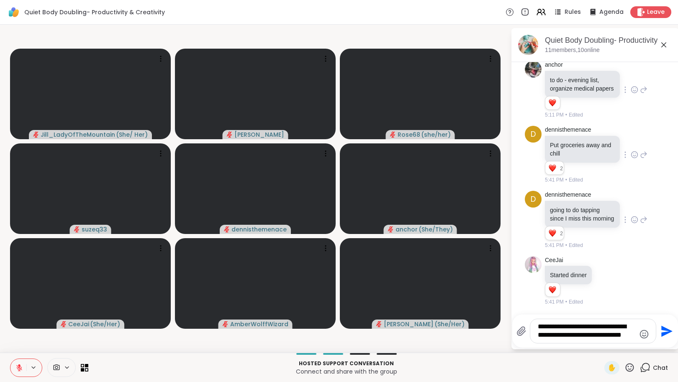
scroll to position [95, 0]
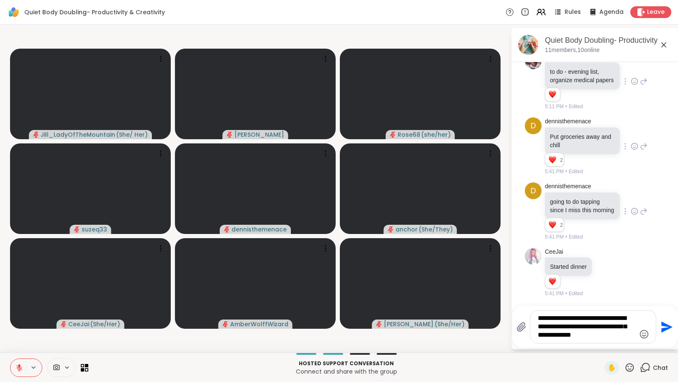
type textarea "**********"
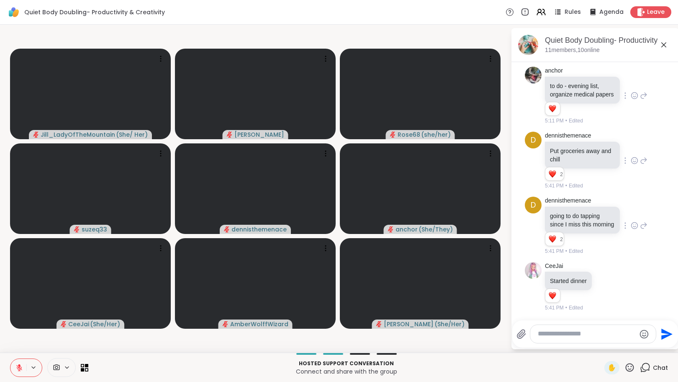
scroll to position [158, 0]
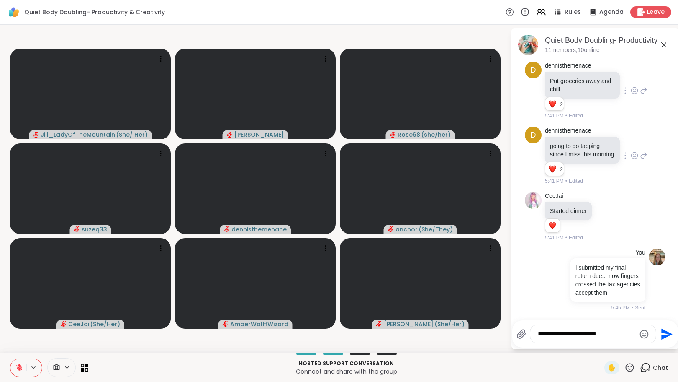
type textarea "**********"
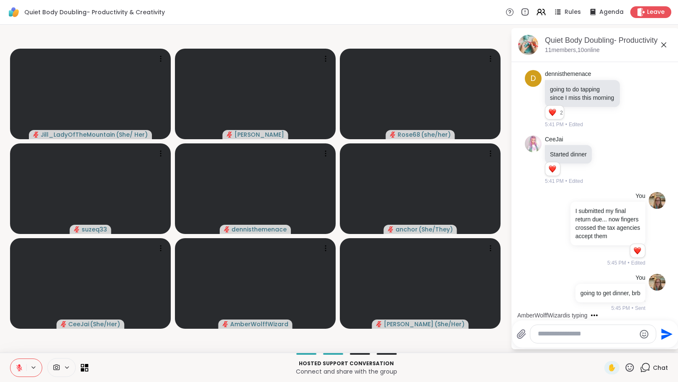
scroll to position [302, 0]
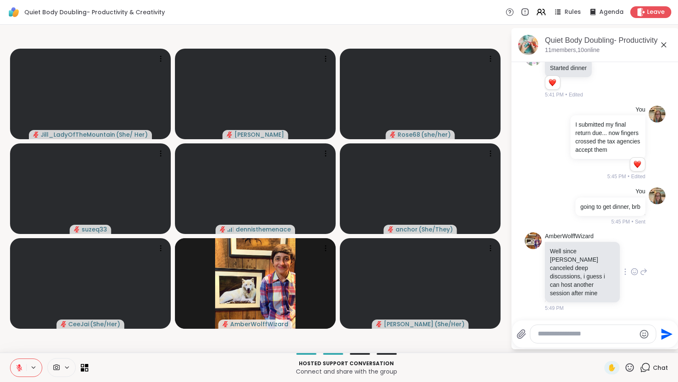
click at [631, 276] on icon at bounding box center [635, 271] width 8 height 8
click at [613, 261] on div "Select Reaction: Thumbs up" at bounding box center [617, 258] width 8 height 8
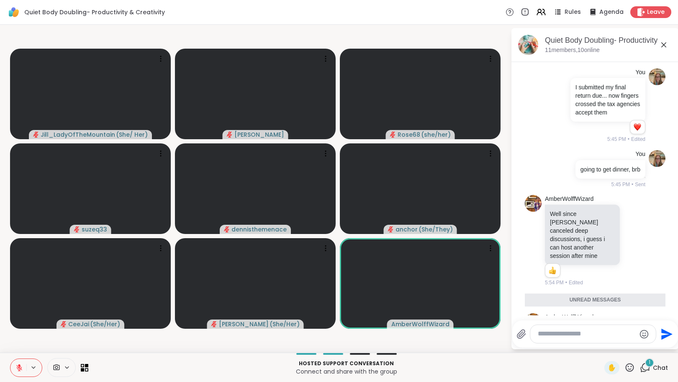
scroll to position [403, 0]
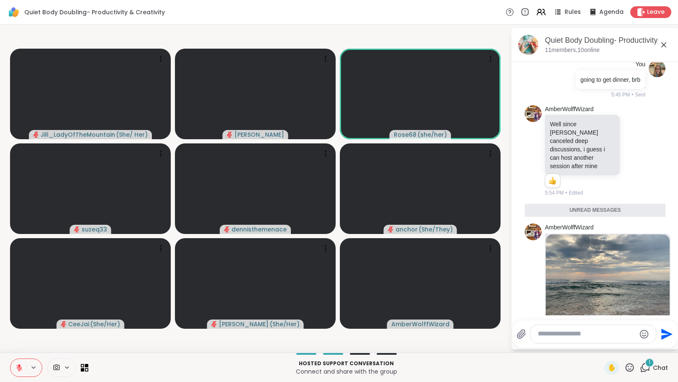
click at [15, 365] on icon at bounding box center [19, 367] width 8 height 8
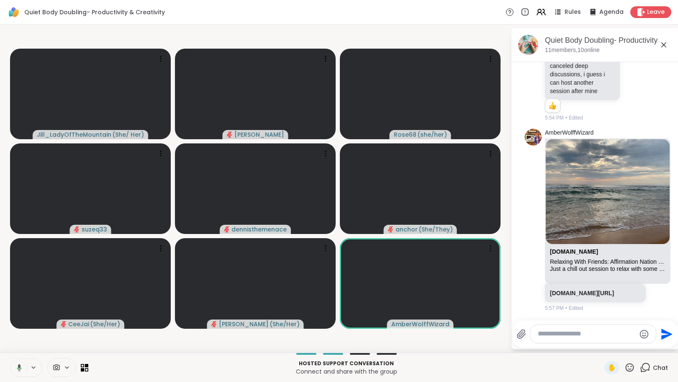
scroll to position [520, 0]
click at [584, 289] on link "[DOMAIN_NAME][URL]" at bounding box center [582, 292] width 64 height 7
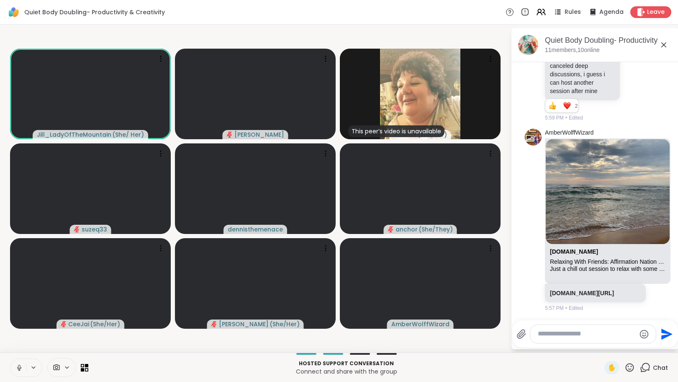
click at [18, 369] on icon at bounding box center [19, 367] width 8 height 8
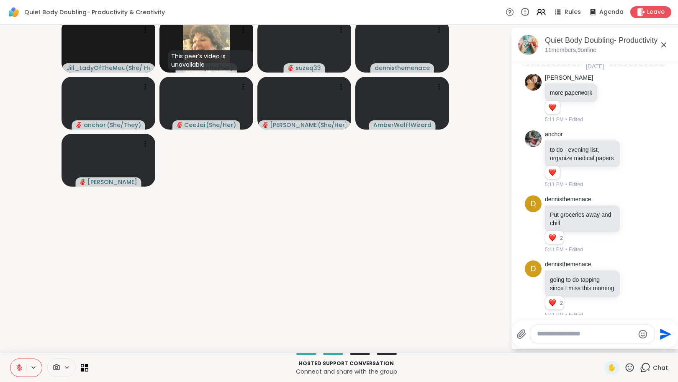
scroll to position [532, 0]
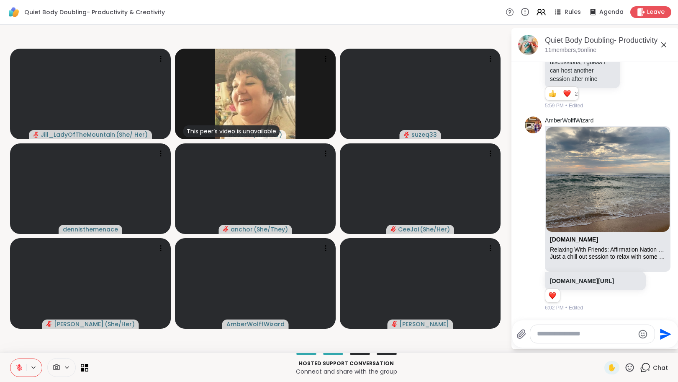
click at [17, 366] on icon at bounding box center [19, 367] width 8 height 8
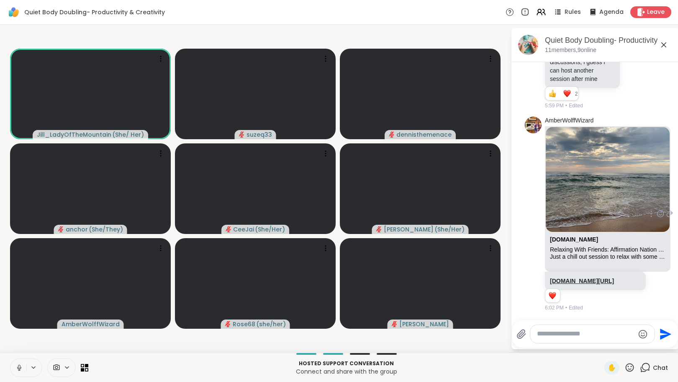
click at [565, 277] on link "[DOMAIN_NAME][URL]" at bounding box center [582, 280] width 64 height 7
click at [17, 370] on icon at bounding box center [19, 367] width 8 height 8
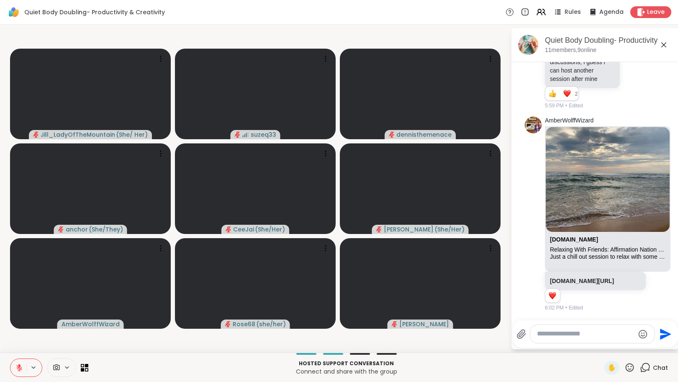
click at [577, 338] on textarea "Type your message" at bounding box center [586, 333] width 98 height 9
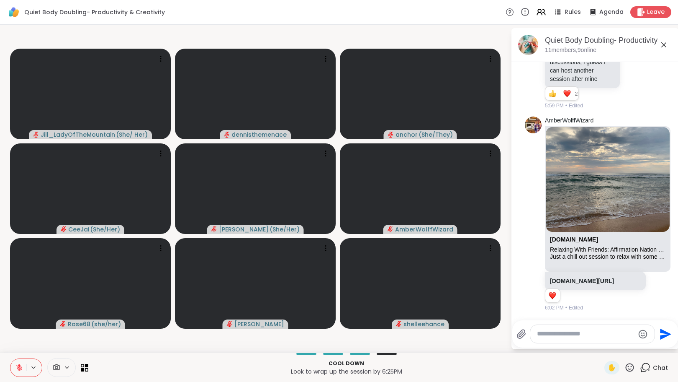
scroll to position [602, 0]
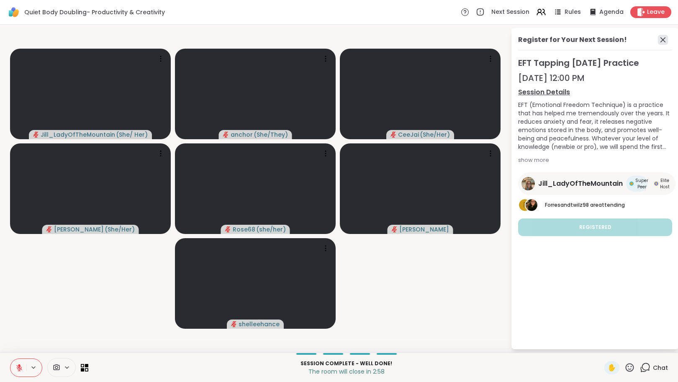
click at [663, 39] on icon at bounding box center [663, 40] width 10 height 10
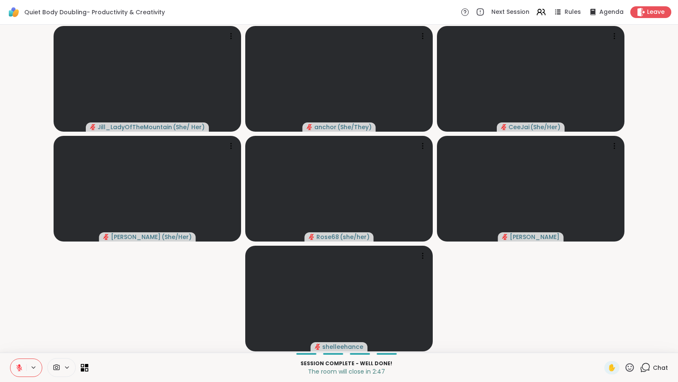
click at [641, 368] on icon at bounding box center [645, 367] width 10 height 10
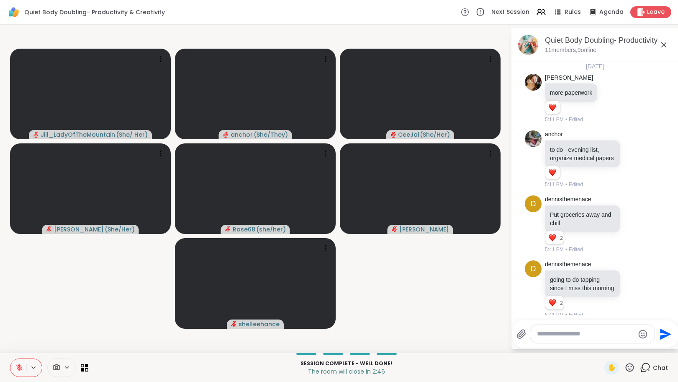
scroll to position [593, 0]
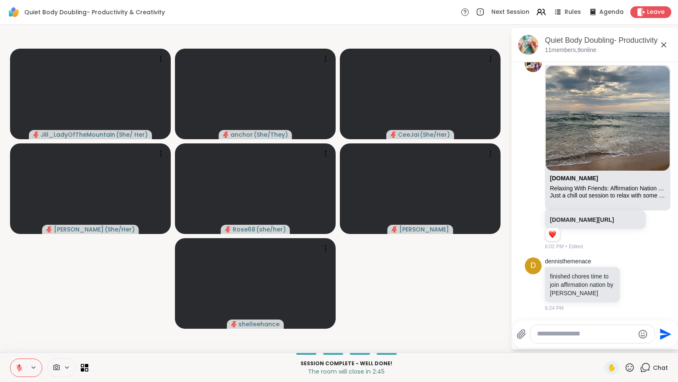
click at [20, 366] on icon at bounding box center [19, 367] width 8 height 8
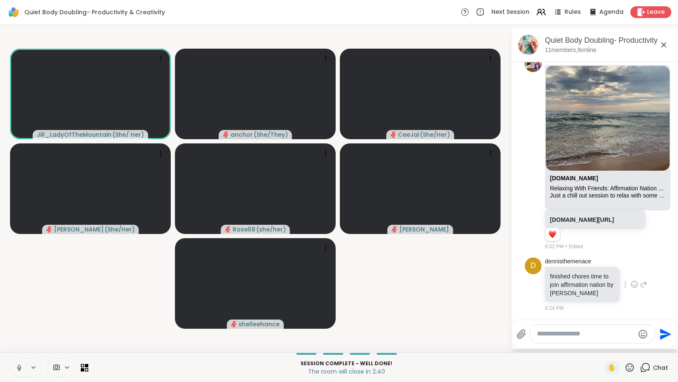
click at [631, 282] on icon at bounding box center [635, 284] width 8 height 8
click at [631, 270] on div "Select Reaction: Heart" at bounding box center [635, 271] width 8 height 8
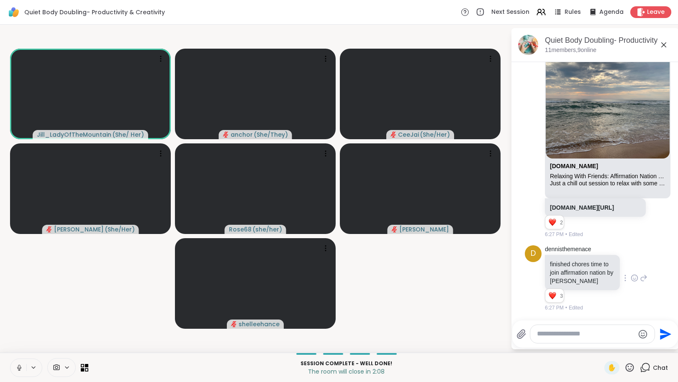
scroll to position [675, 0]
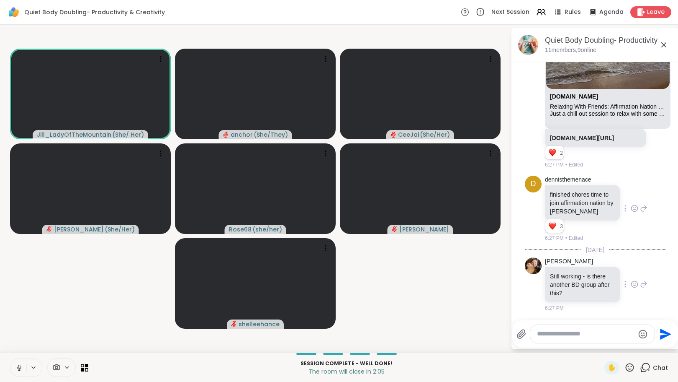
click at [631, 285] on icon at bounding box center [635, 284] width 8 height 8
click at [631, 272] on div "Select Reaction: Heart" at bounding box center [635, 271] width 8 height 8
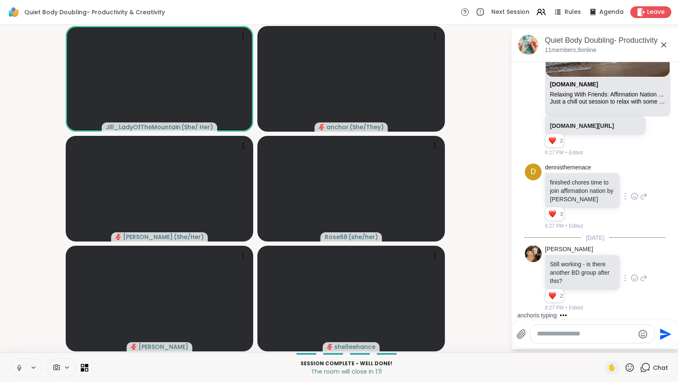
scroll to position [757, 0]
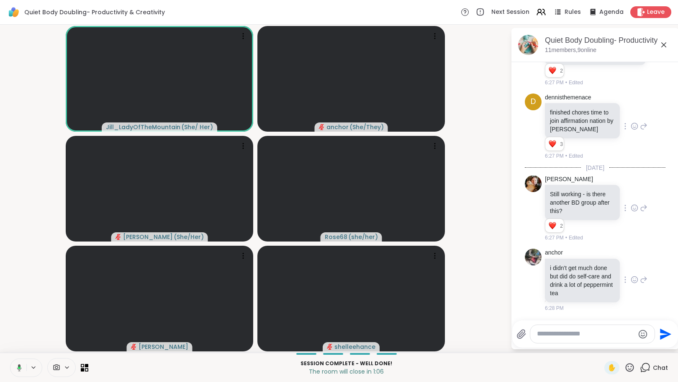
click at [634, 281] on icon at bounding box center [635, 280] width 3 height 1
click at [631, 266] on div "Select Reaction: Heart" at bounding box center [635, 266] width 8 height 8
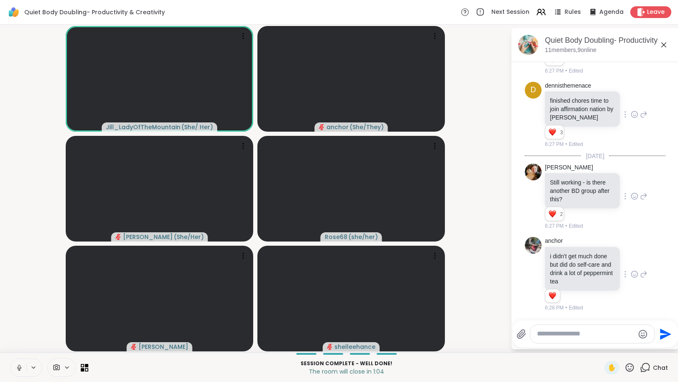
click at [595, 331] on textarea "Type your message" at bounding box center [586, 333] width 98 height 9
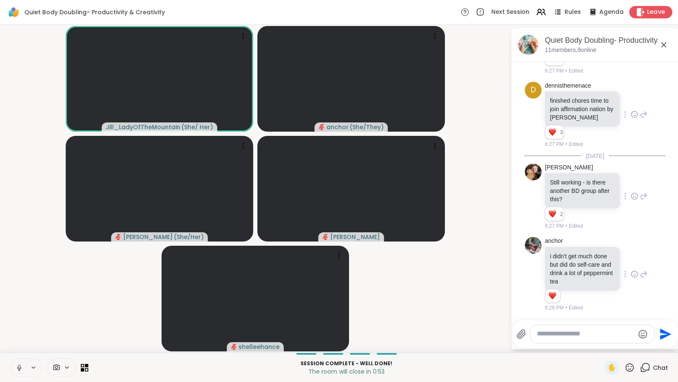
click at [647, 12] on span "Leave" at bounding box center [656, 12] width 18 height 9
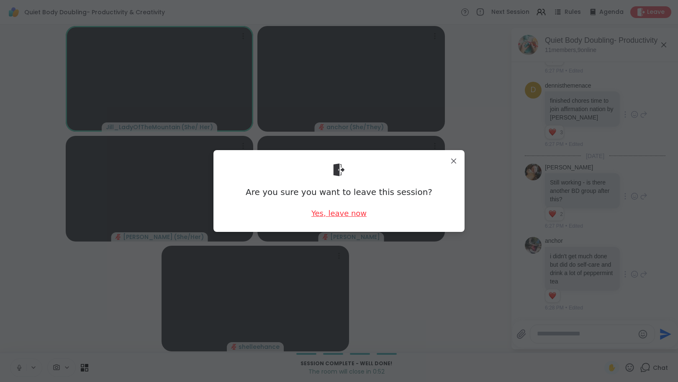
click at [342, 213] on div "Yes, leave now" at bounding box center [339, 213] width 55 height 10
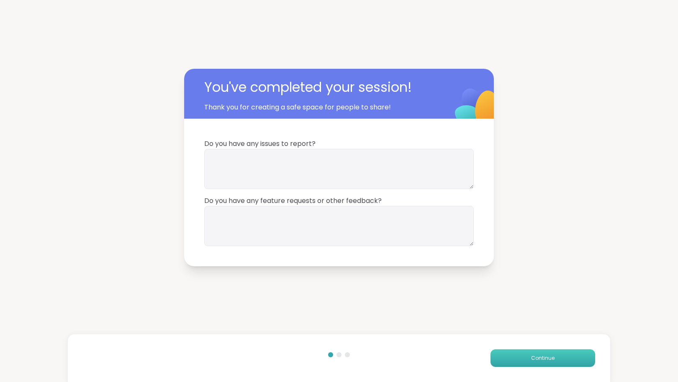
click at [503, 361] on button "Continue" at bounding box center [543, 358] width 105 height 18
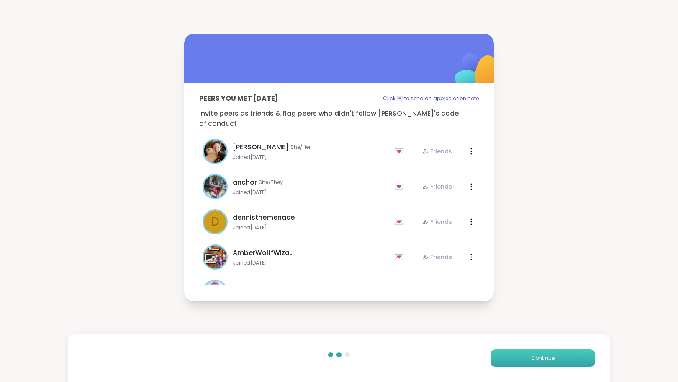
click at [504, 362] on button "Continue" at bounding box center [543, 358] width 105 height 18
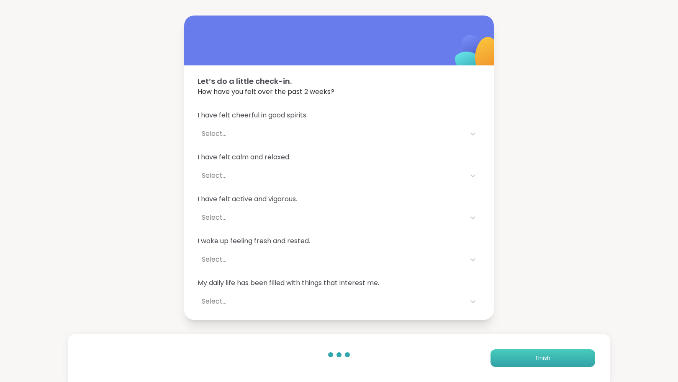
click at [511, 361] on button "Finish" at bounding box center [543, 358] width 105 height 18
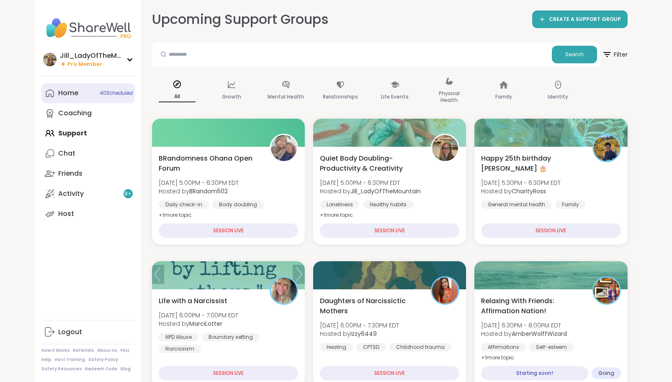
click at [110, 93] on span "40 Scheduled" at bounding box center [116, 93] width 33 height 7
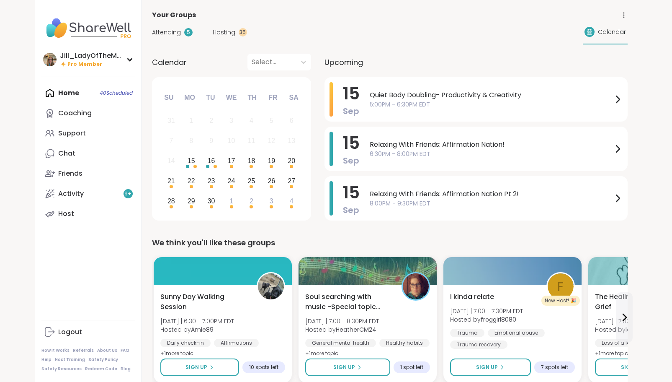
click at [170, 31] on span "Attending" at bounding box center [166, 32] width 29 height 9
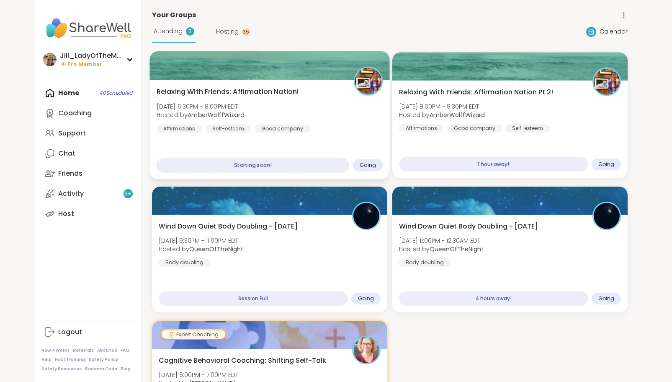
click at [347, 121] on div "Relaxing With Friends: Affirmation Nation! [DATE] 6:30PM - 8:00PM EDT Hosted by…" at bounding box center [269, 110] width 227 height 46
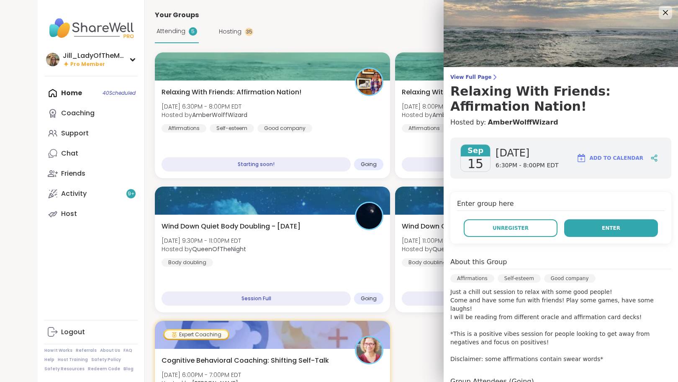
click at [579, 229] on button "Enter" at bounding box center [612, 228] width 94 height 18
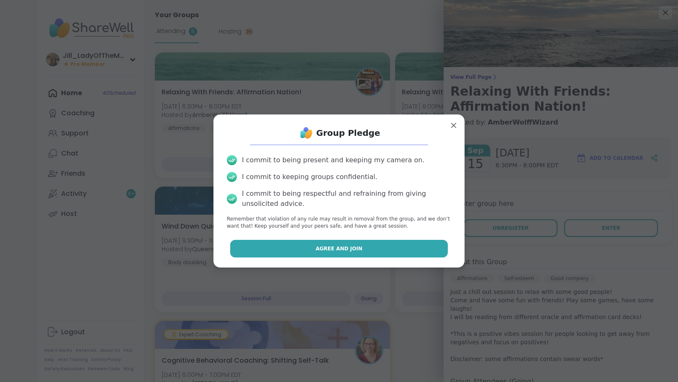
click at [359, 249] on button "Agree and Join" at bounding box center [339, 249] width 218 height 18
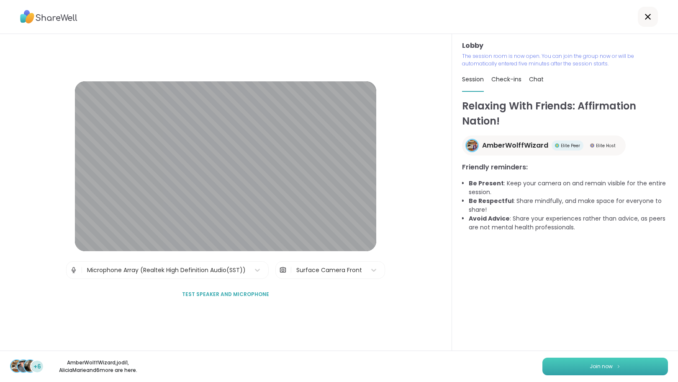
click at [590, 367] on span "Join now" at bounding box center [601, 366] width 23 height 8
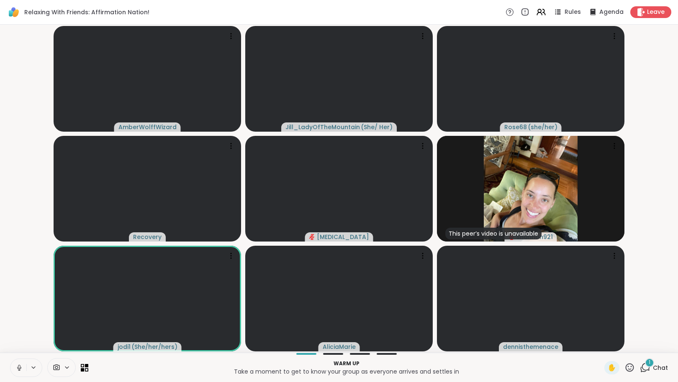
click at [645, 363] on div "1" at bounding box center [649, 362] width 9 height 9
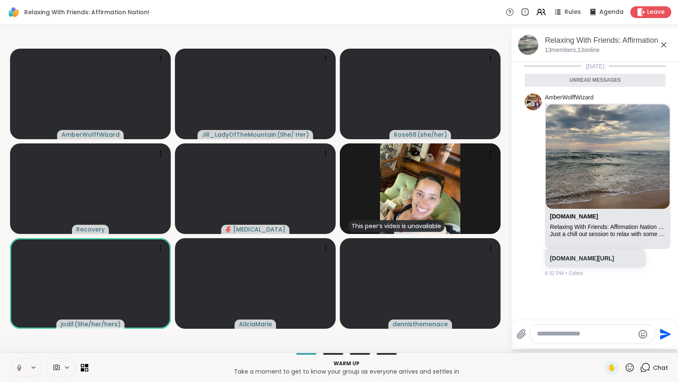
click at [590, 333] on textarea "Type your message" at bounding box center [586, 333] width 98 height 9
click at [626, 363] on icon at bounding box center [630, 367] width 8 height 8
click at [601, 346] on span "❤️" at bounding box center [605, 345] width 8 height 10
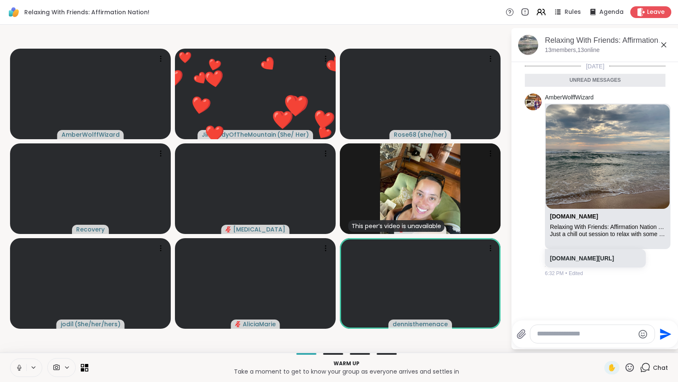
click at [626, 365] on icon at bounding box center [630, 367] width 8 height 8
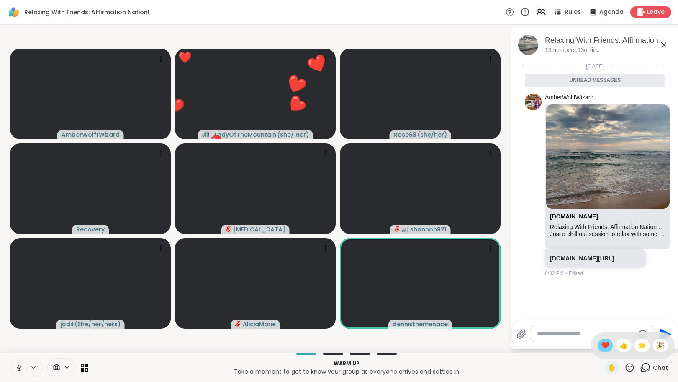
click at [604, 347] on div "❤️" at bounding box center [605, 344] width 15 height 13
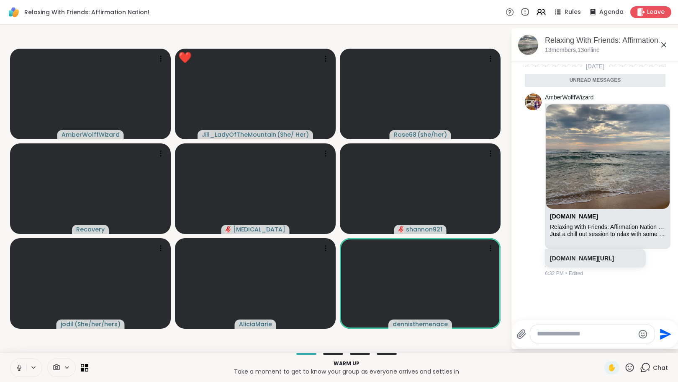
click at [591, 338] on div at bounding box center [593, 334] width 124 height 18
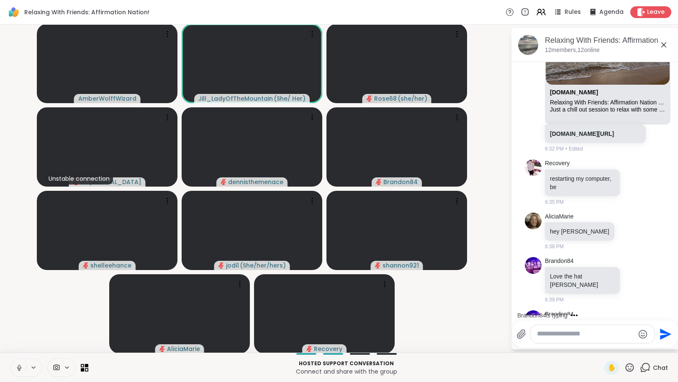
scroll to position [177, 0]
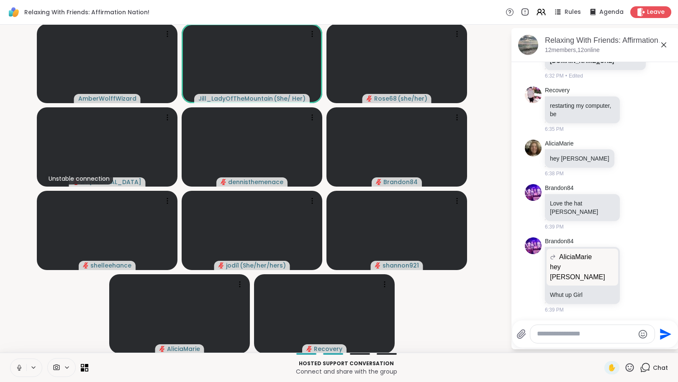
click at [18, 367] on icon at bounding box center [19, 367] width 4 height 3
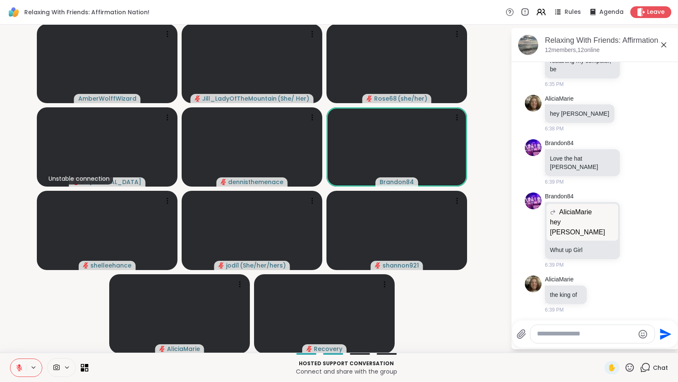
scroll to position [284, 0]
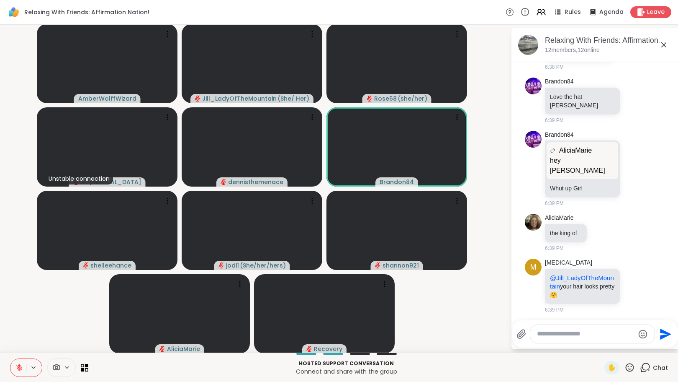
click at [625, 365] on icon at bounding box center [630, 367] width 10 height 10
click at [601, 347] on span "❤️" at bounding box center [605, 345] width 8 height 10
drag, startPoint x: 623, startPoint y: 282, endPoint x: 619, endPoint y: 285, distance: 5.5
click at [631, 285] on icon at bounding box center [635, 285] width 8 height 8
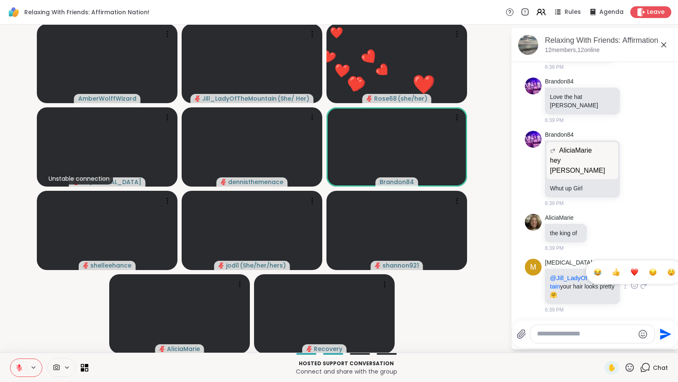
click at [631, 268] on div "Select Reaction: Heart" at bounding box center [635, 272] width 8 height 8
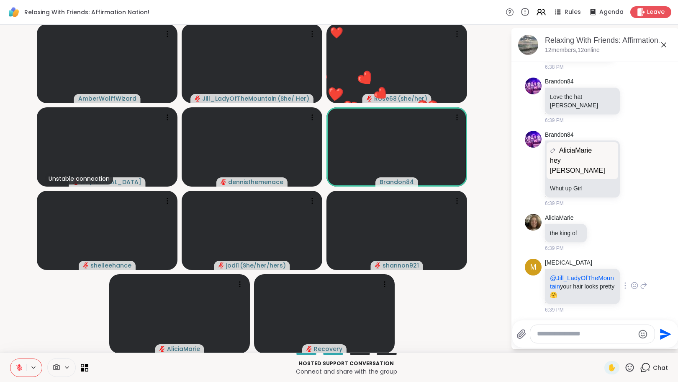
scroll to position [295, 0]
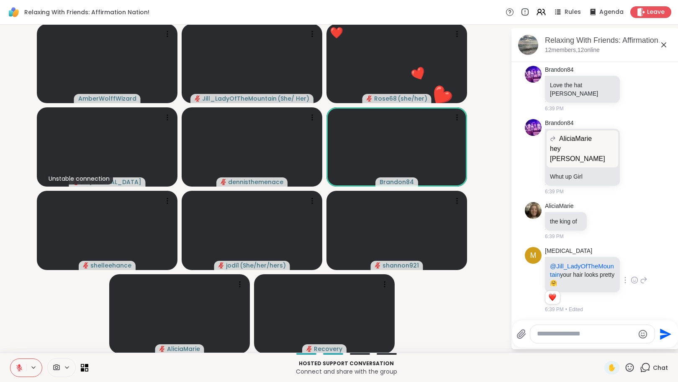
click at [642, 277] on icon at bounding box center [645, 280] width 6 height 6
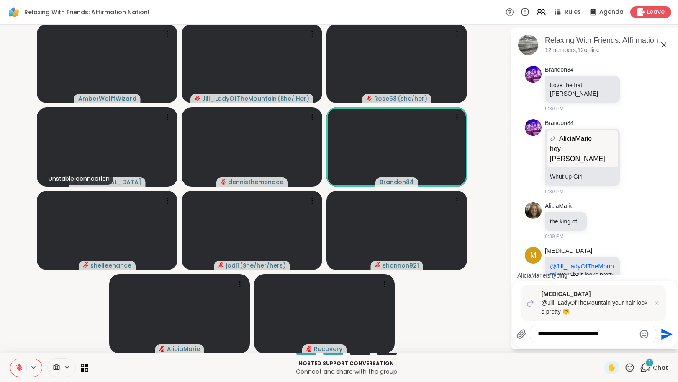
scroll to position [380, 0]
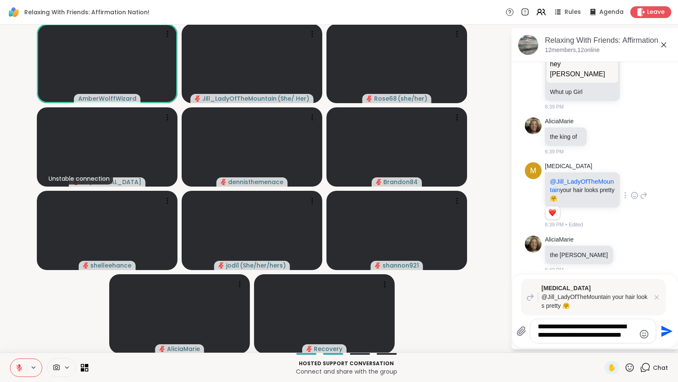
type textarea "**********"
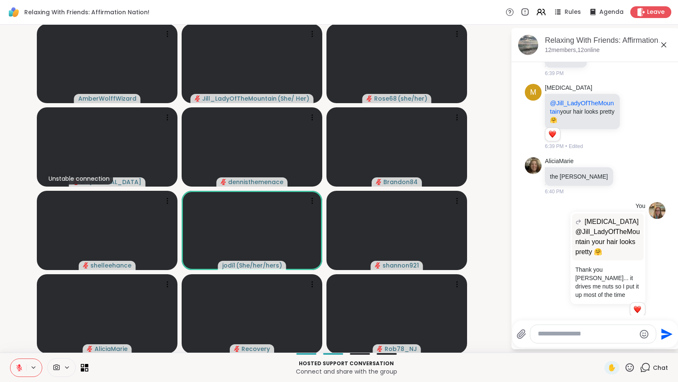
scroll to position [597, 0]
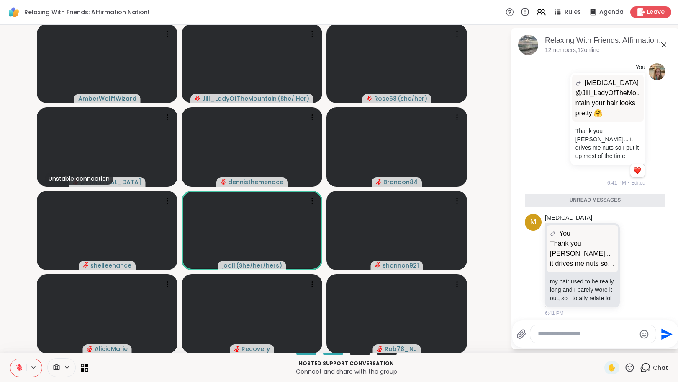
click at [625, 367] on icon at bounding box center [630, 367] width 10 height 10
click at [601, 346] on span "❤️" at bounding box center [605, 345] width 8 height 10
click at [625, 367] on icon at bounding box center [630, 367] width 10 height 10
click at [601, 345] on span "❤️" at bounding box center [605, 345] width 8 height 10
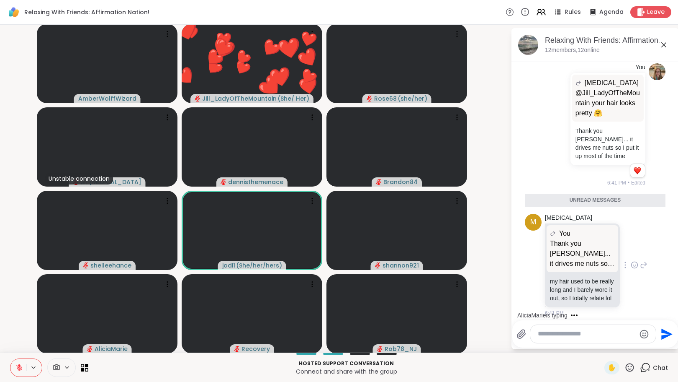
click at [631, 262] on div at bounding box center [635, 265] width 8 height 10
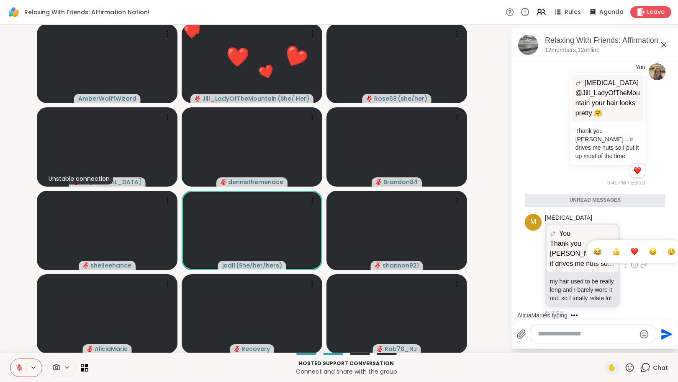
click at [631, 252] on div "Select Reaction: Heart" at bounding box center [635, 251] width 8 height 8
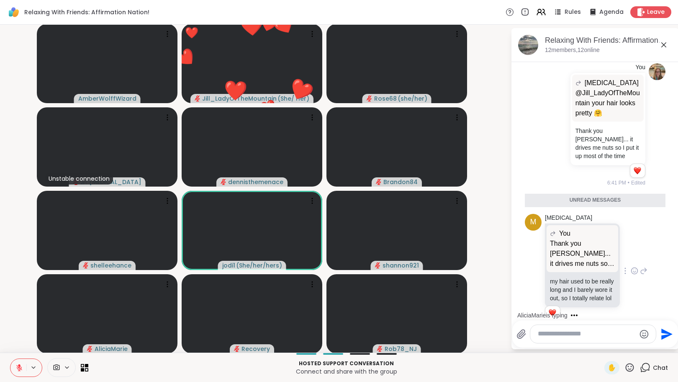
scroll to position [621, 0]
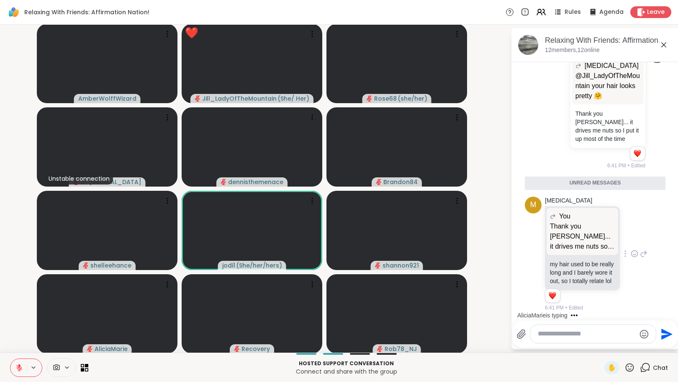
click at [640, 250] on icon at bounding box center [644, 253] width 8 height 10
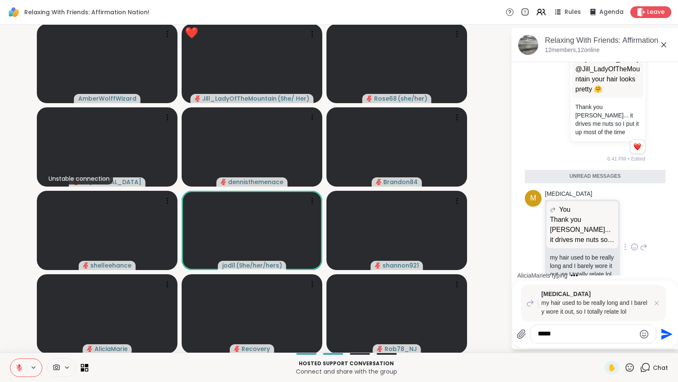
type textarea "******"
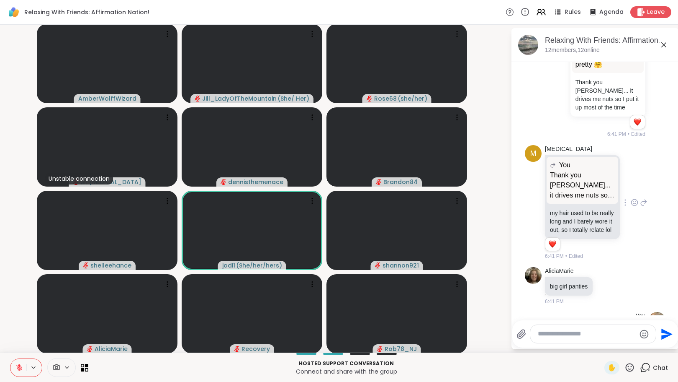
scroll to position [738, 0]
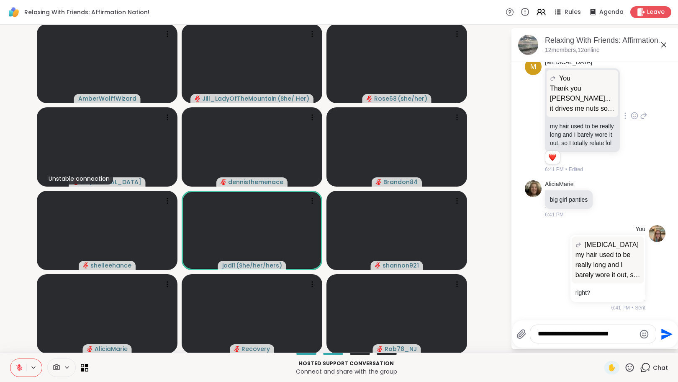
type textarea "**********"
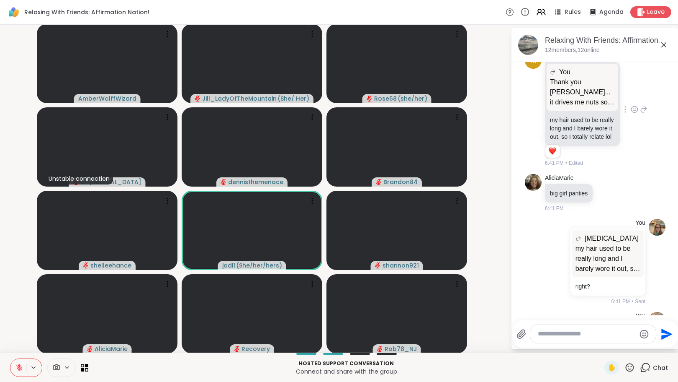
scroll to position [791, 0]
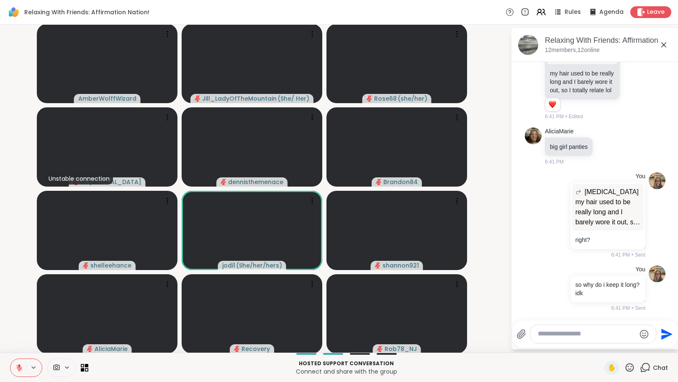
click at [625, 369] on icon at bounding box center [630, 367] width 10 height 10
click at [601, 351] on div "✋ ❤️ 👍 🌟 🎉" at bounding box center [633, 345] width 84 height 27
click at [626, 366] on icon at bounding box center [630, 367] width 8 height 8
click at [601, 346] on span "❤️" at bounding box center [605, 345] width 8 height 10
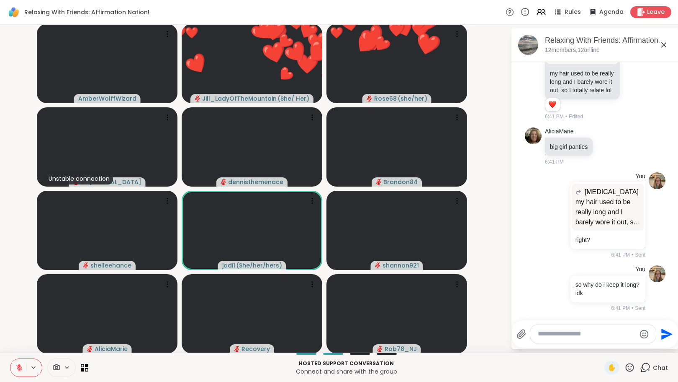
click at [625, 367] on icon at bounding box center [630, 367] width 10 height 10
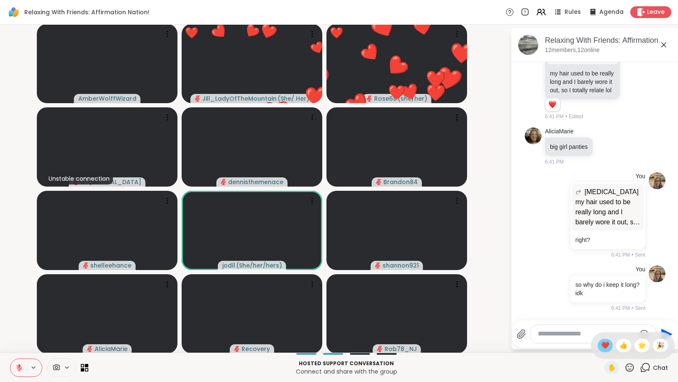
click at [601, 347] on span "❤️" at bounding box center [605, 345] width 8 height 10
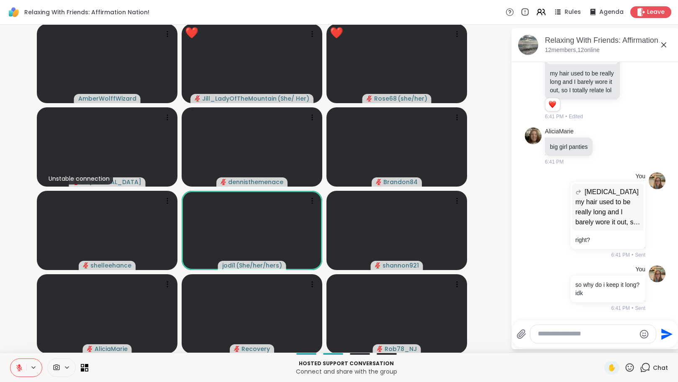
click at [580, 337] on textarea "Type your message" at bounding box center [587, 333] width 98 height 9
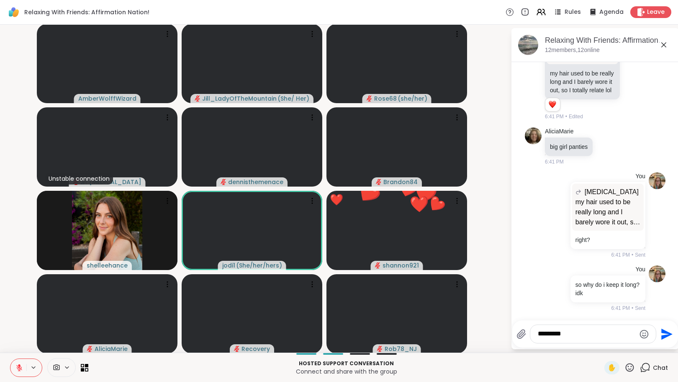
type textarea "**********"
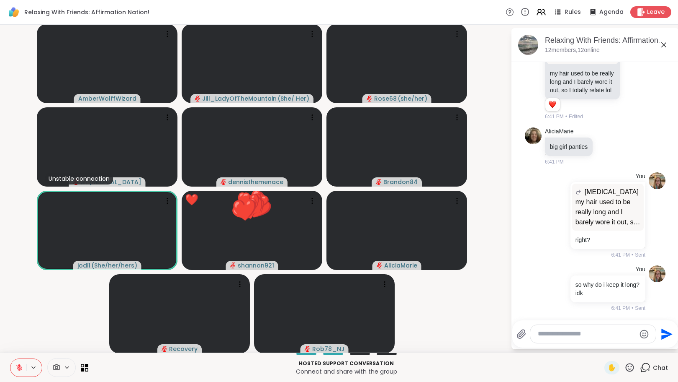
scroll to position [836, 0]
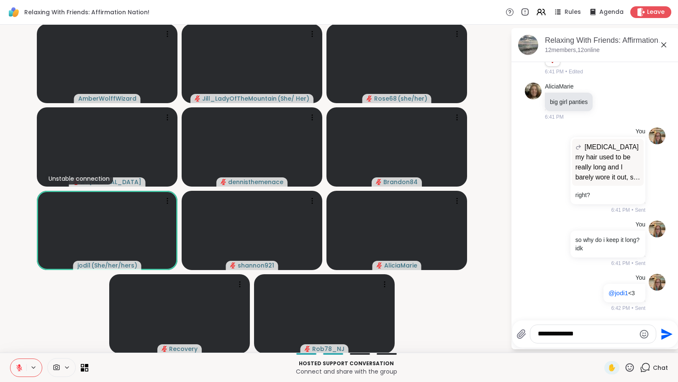
type textarea "**********"
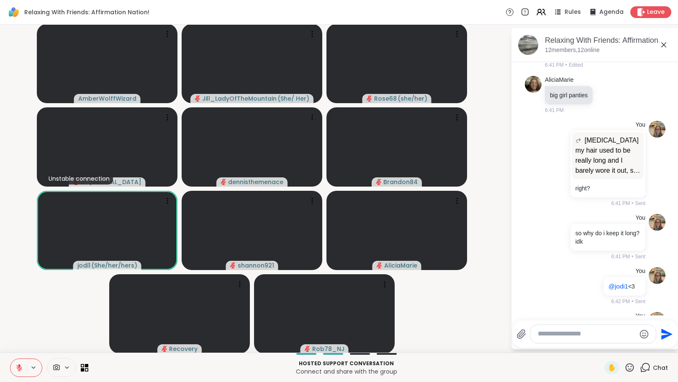
scroll to position [881, 0]
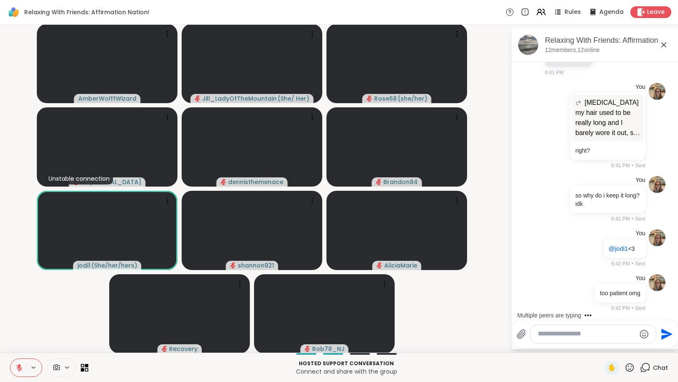
click at [625, 367] on icon at bounding box center [630, 367] width 10 height 10
click at [601, 343] on span "❤️" at bounding box center [605, 345] width 8 height 10
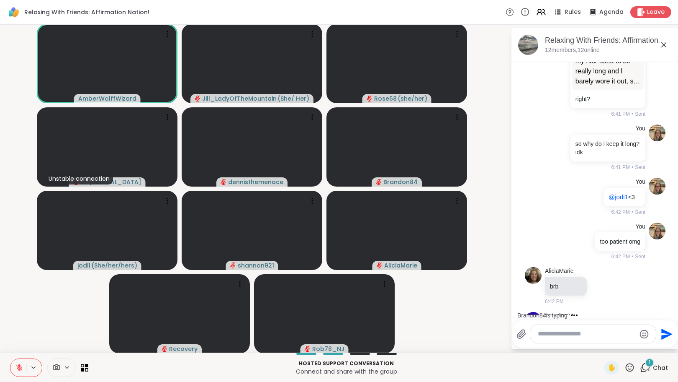
scroll to position [1007, 0]
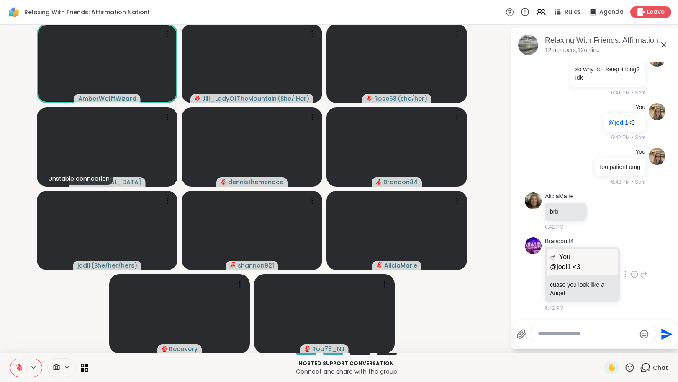
drag, startPoint x: 589, startPoint y: 335, endPoint x: 635, endPoint y: 290, distance: 64.9
click at [635, 290] on div "Brandon84 You @jodi1 <3 @jodi1 <3 cuase you look like a Angel 6:42 PM" at bounding box center [595, 275] width 141 height 82
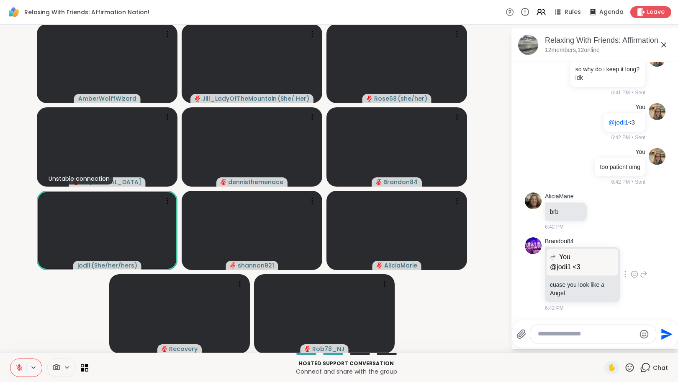
click at [631, 271] on icon at bounding box center [635, 274] width 8 height 8
click at [631, 260] on div "Select Reaction: Heart" at bounding box center [635, 261] width 8 height 8
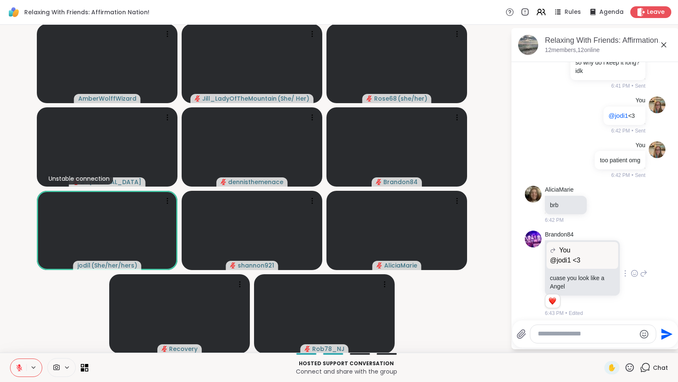
scroll to position [1019, 0]
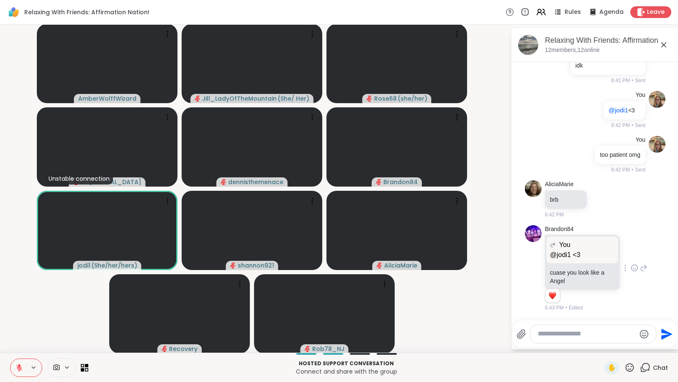
click at [642, 267] on icon at bounding box center [645, 268] width 6 height 6
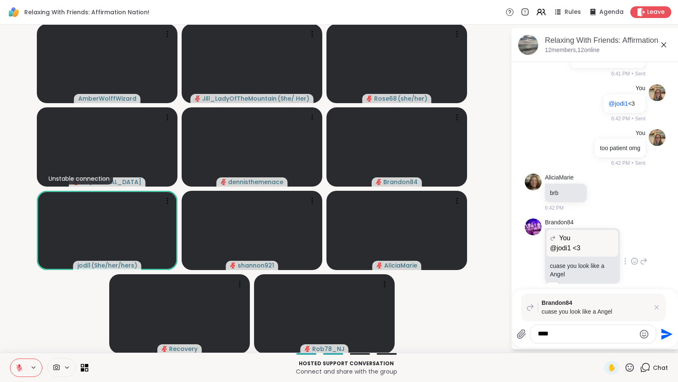
type textarea "*****"
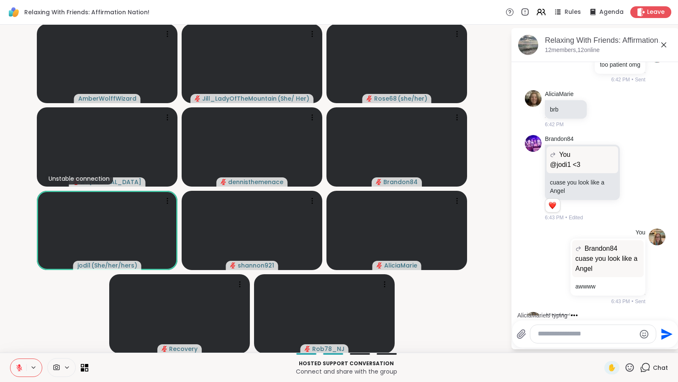
scroll to position [1147, 0]
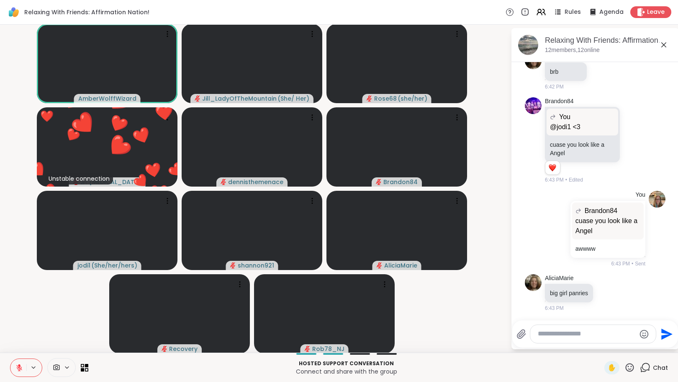
click at [626, 369] on icon at bounding box center [630, 367] width 8 height 8
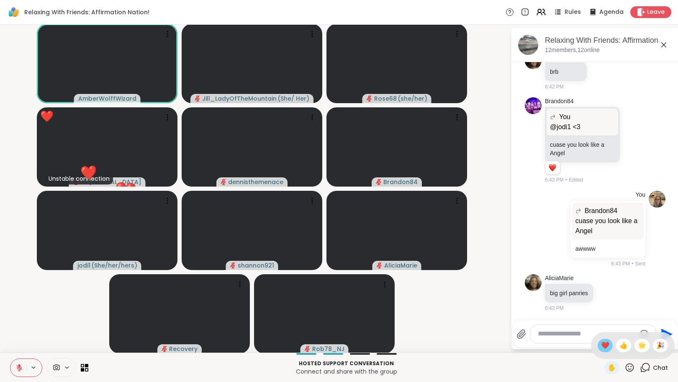
click at [601, 347] on span "❤️" at bounding box center [605, 345] width 8 height 10
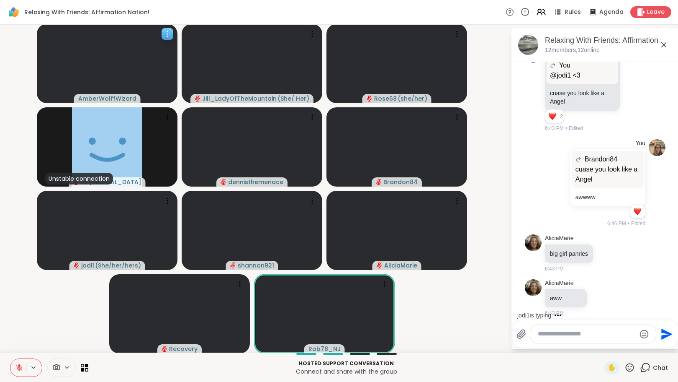
scroll to position [1265, 0]
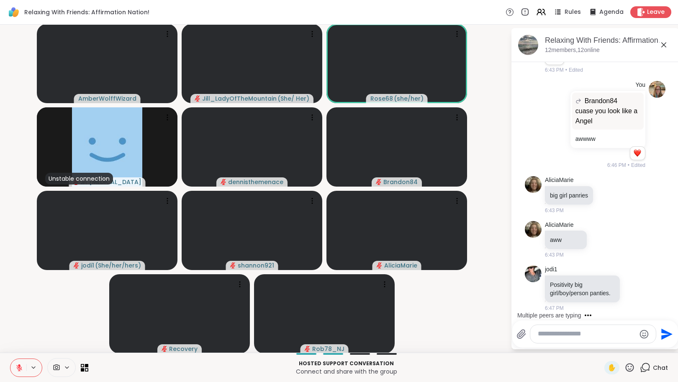
click at [542, 334] on textarea "Type your message" at bounding box center [587, 333] width 98 height 9
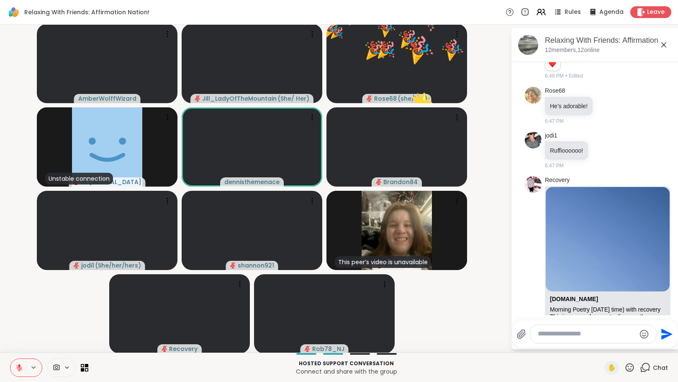
scroll to position [1617, 0]
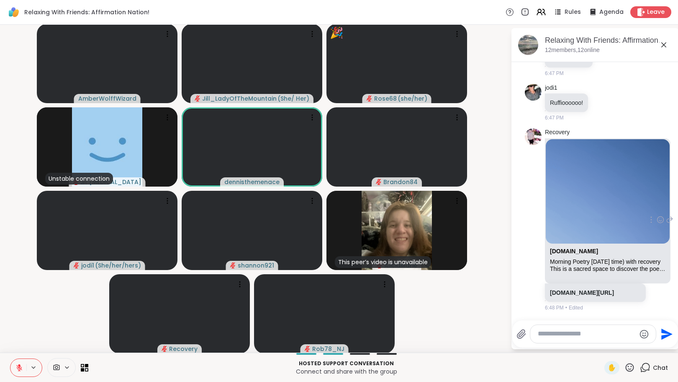
click at [657, 215] on icon at bounding box center [661, 219] width 8 height 8
click at [652, 200] on button "Select Reaction: Heart" at bounding box center [660, 206] width 17 height 17
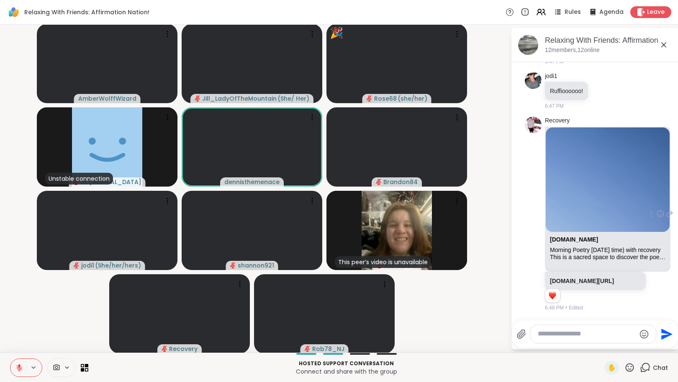
scroll to position [1629, 0]
click at [626, 364] on icon at bounding box center [630, 367] width 8 height 8
click at [601, 347] on span "❤️" at bounding box center [605, 345] width 8 height 10
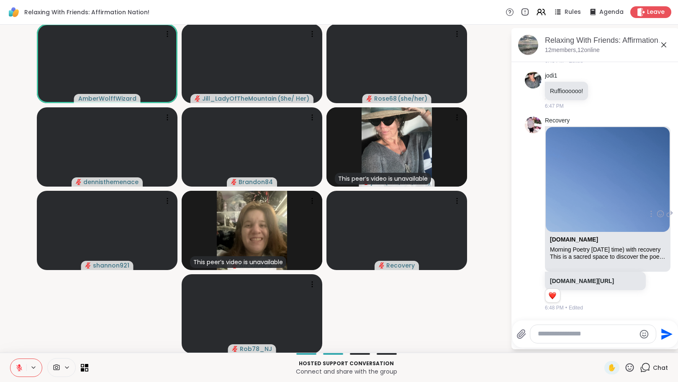
scroll to position [1641, 0]
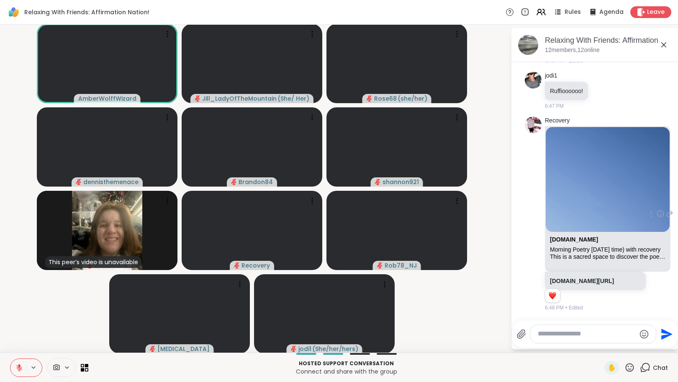
click at [18, 366] on icon at bounding box center [19, 367] width 8 height 8
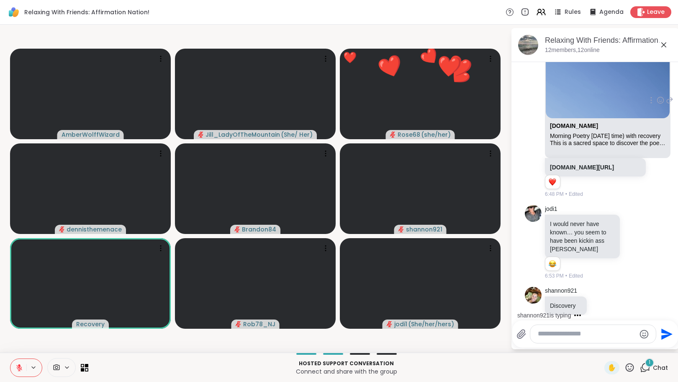
scroll to position [1768, 0]
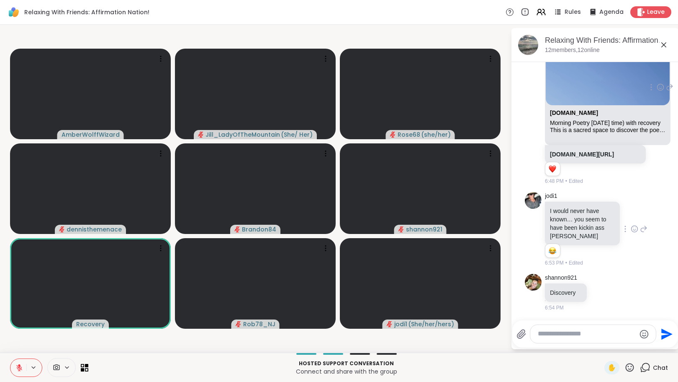
click at [636, 228] on icon at bounding box center [636, 228] width 0 height 0
click at [631, 216] on div "Select Reaction: Heart" at bounding box center [635, 215] width 8 height 8
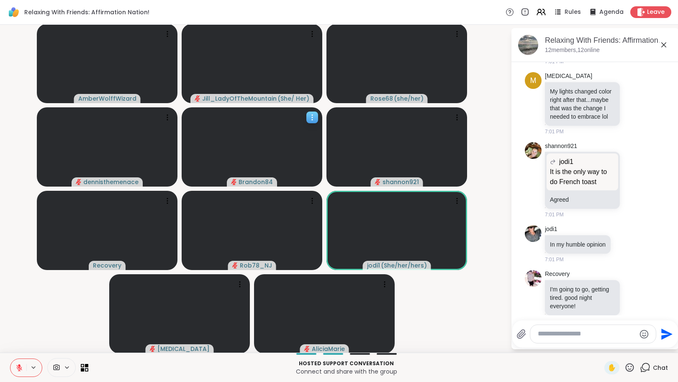
scroll to position [2200, 0]
